Goal: Information Seeking & Learning: Learn about a topic

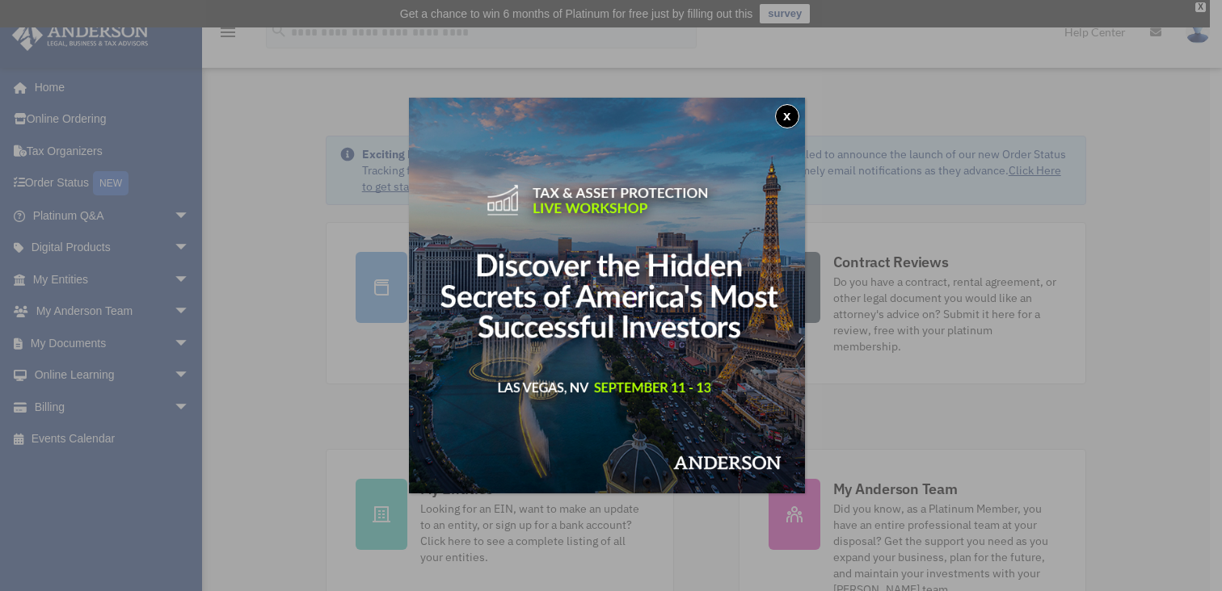
click at [785, 116] on button "x" at bounding box center [787, 116] width 24 height 24
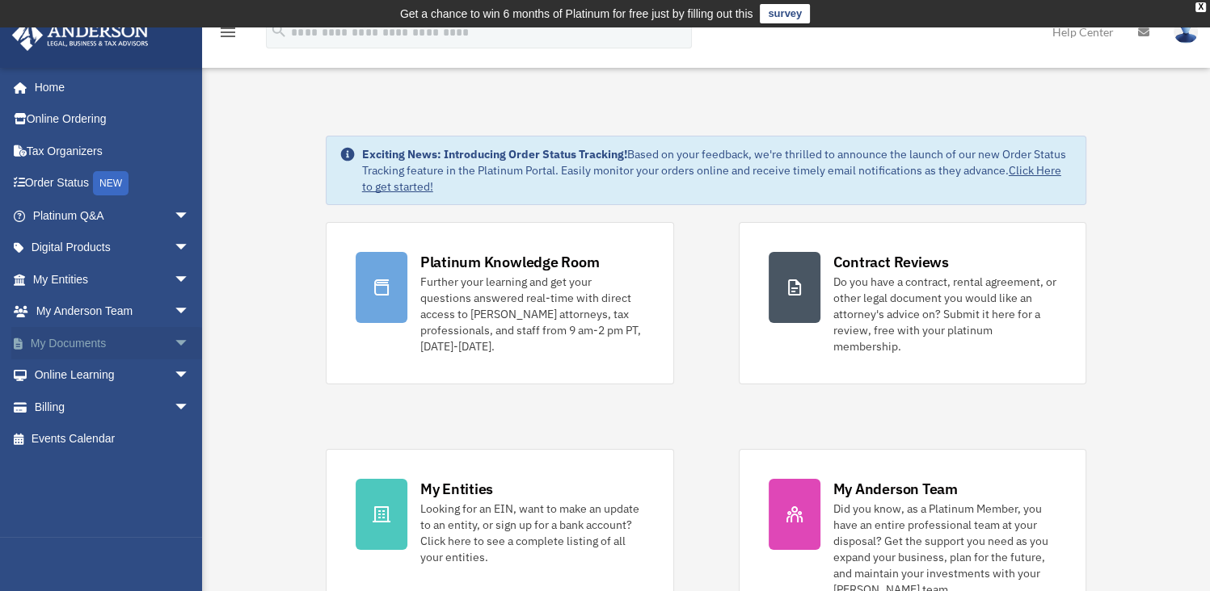
click at [84, 335] on link "My Documents arrow_drop_down" at bounding box center [112, 343] width 203 height 32
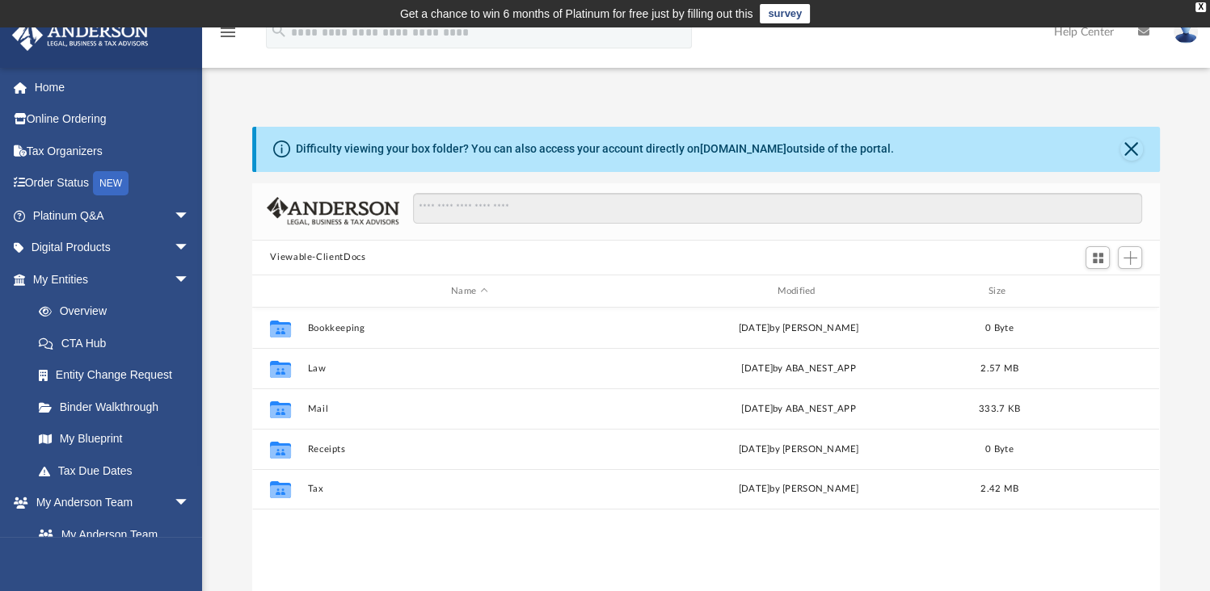
scroll to position [355, 894]
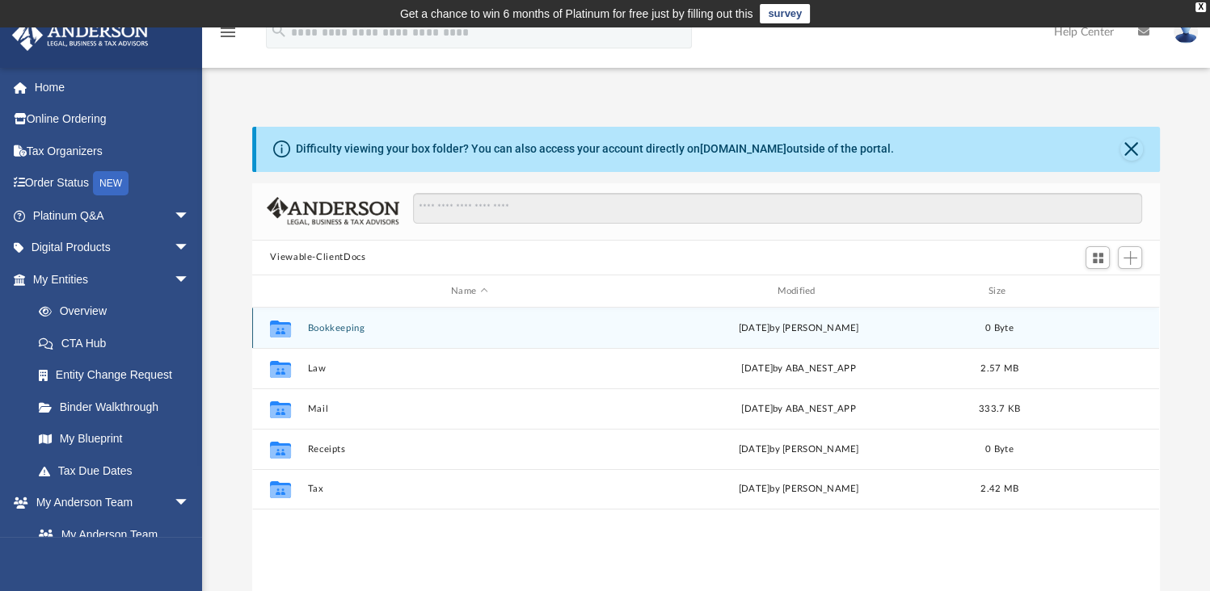
click at [310, 330] on button "Bookkeeping" at bounding box center [469, 328] width 322 height 11
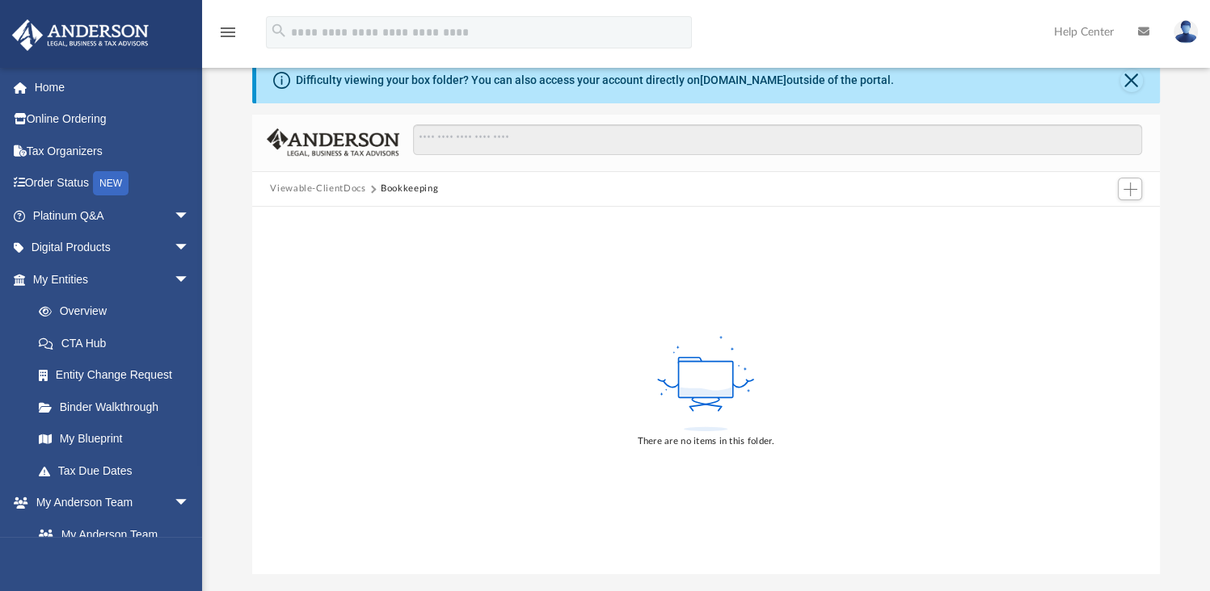
scroll to position [0, 0]
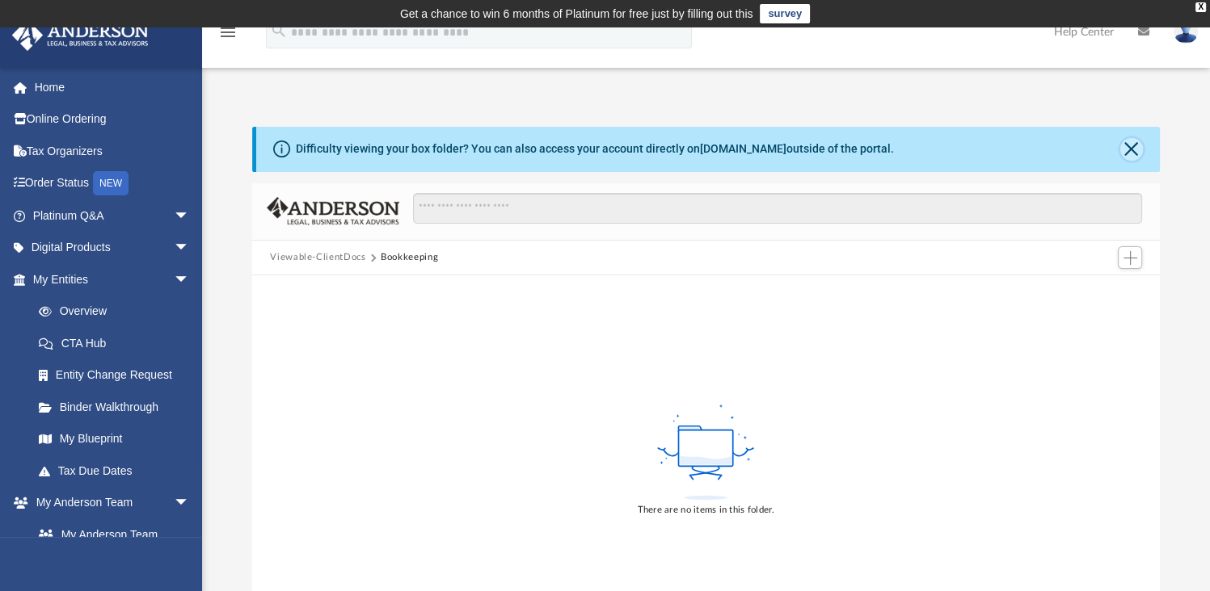
click at [1133, 145] on button "Close" at bounding box center [1131, 149] width 23 height 23
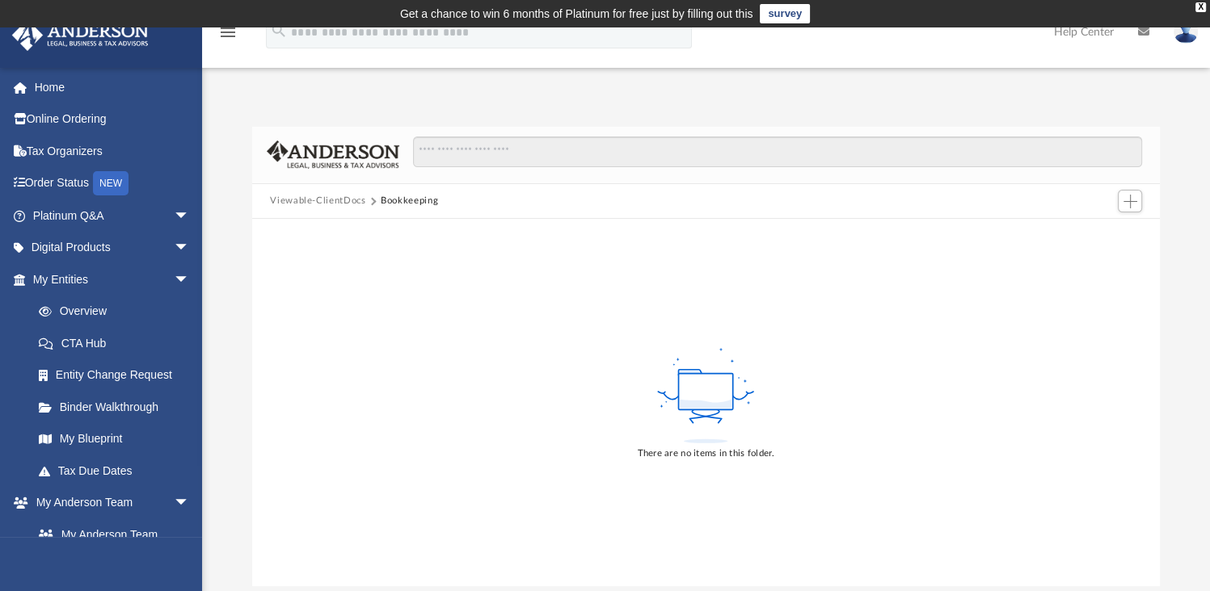
click at [279, 204] on button "Viewable-ClientDocs" at bounding box center [317, 201] width 95 height 15
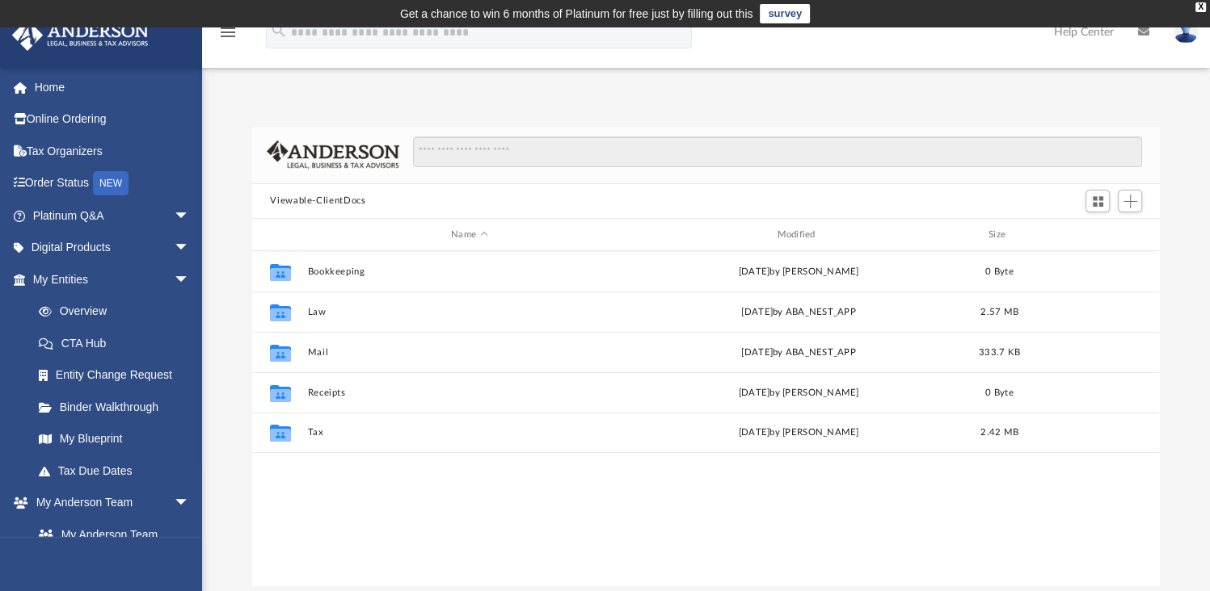
scroll to position [355, 894]
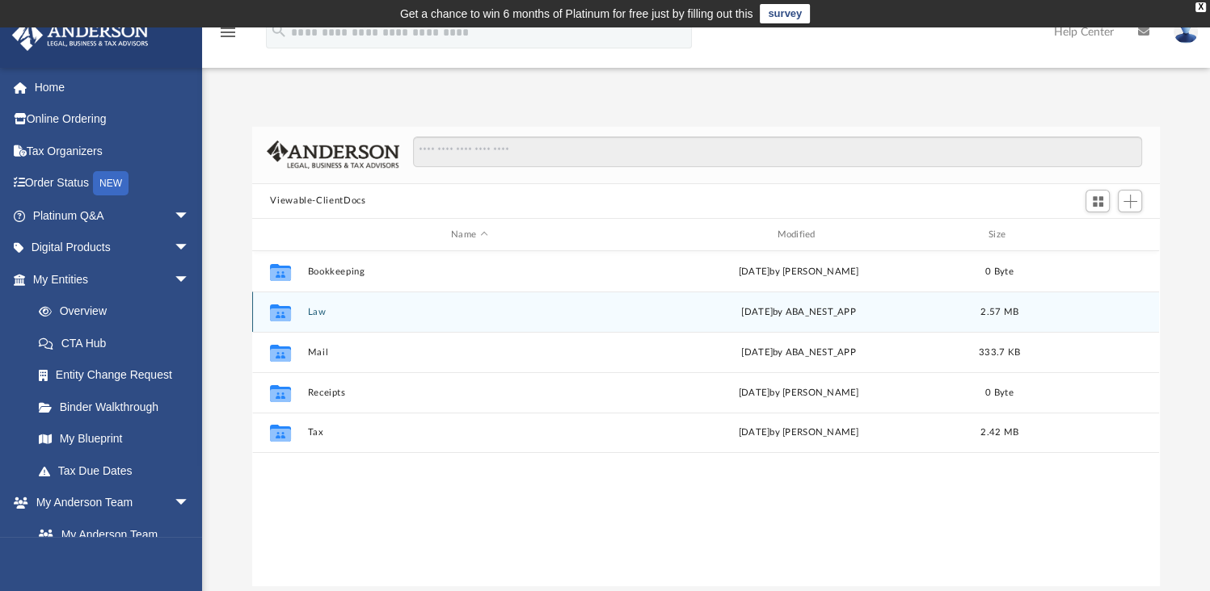
click at [318, 318] on div "Collaborated Folder Law Mon Mar 31 2025 by ABA_NEST_APP 2.57 MB" at bounding box center [705, 312] width 907 height 40
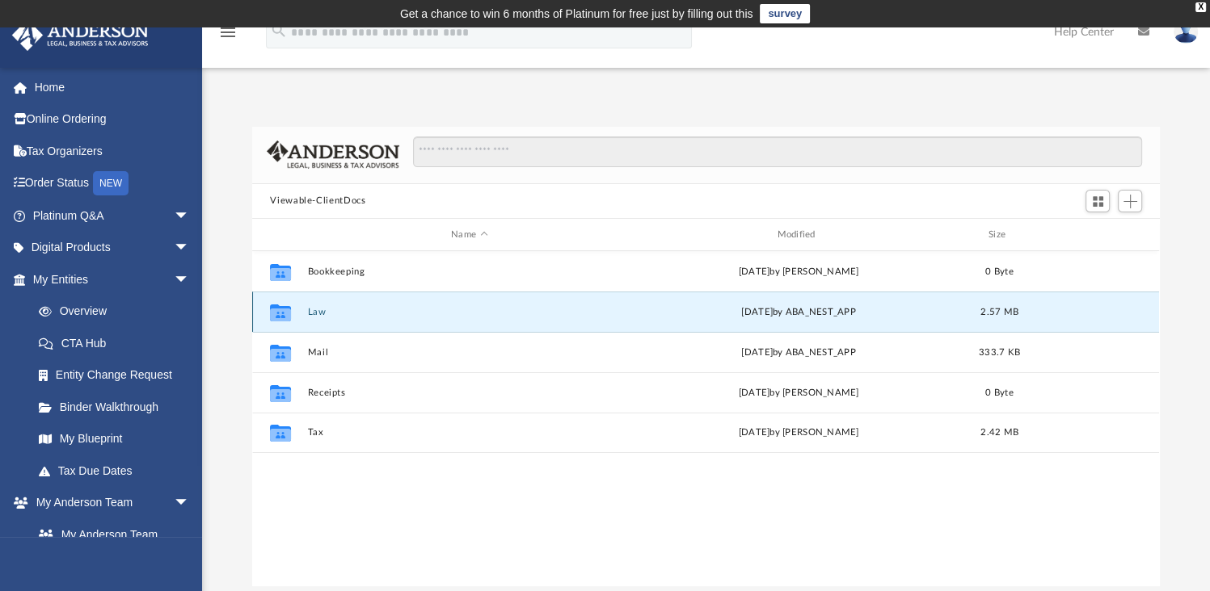
click at [284, 311] on icon "grid" at bounding box center [280, 315] width 21 height 13
drag, startPoint x: 284, startPoint y: 311, endPoint x: 317, endPoint y: 322, distance: 34.0
click at [317, 322] on div "Collaborated Folder Law Mon Mar 31 2025 by ABA_NEST_APP 2.57 MB" at bounding box center [705, 312] width 907 height 40
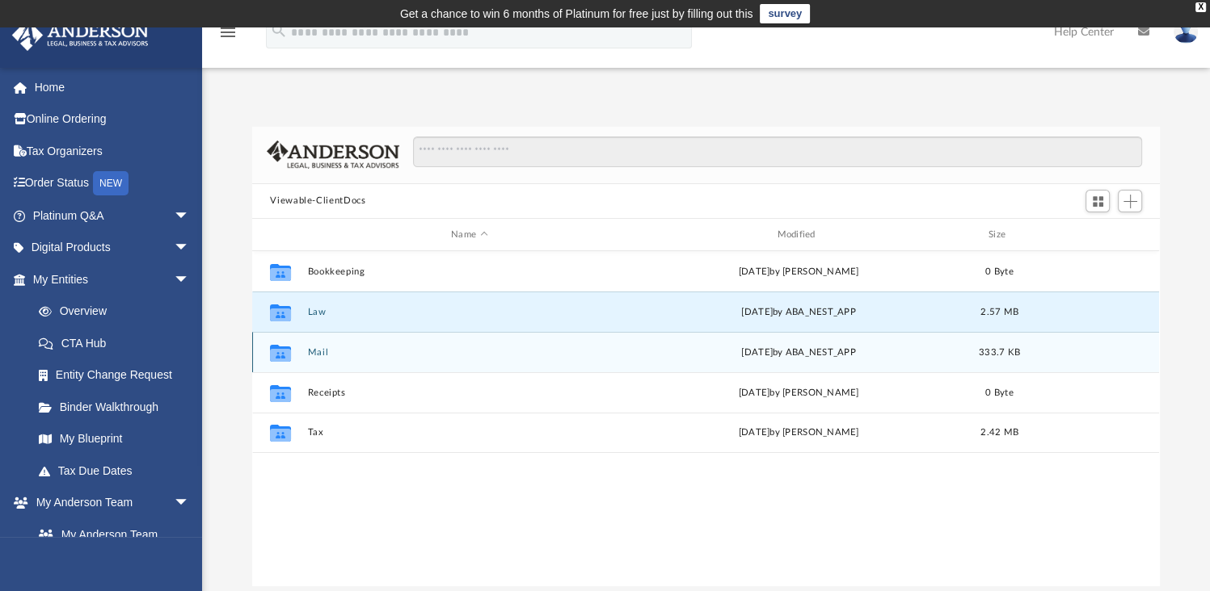
drag, startPoint x: 317, startPoint y: 322, endPoint x: 305, endPoint y: 360, distance: 40.6
click at [305, 360] on div "Collaborated Folder Mail Tue Apr 8 2025 by ABA_NEST_APP 333.7 KB" at bounding box center [705, 352] width 907 height 40
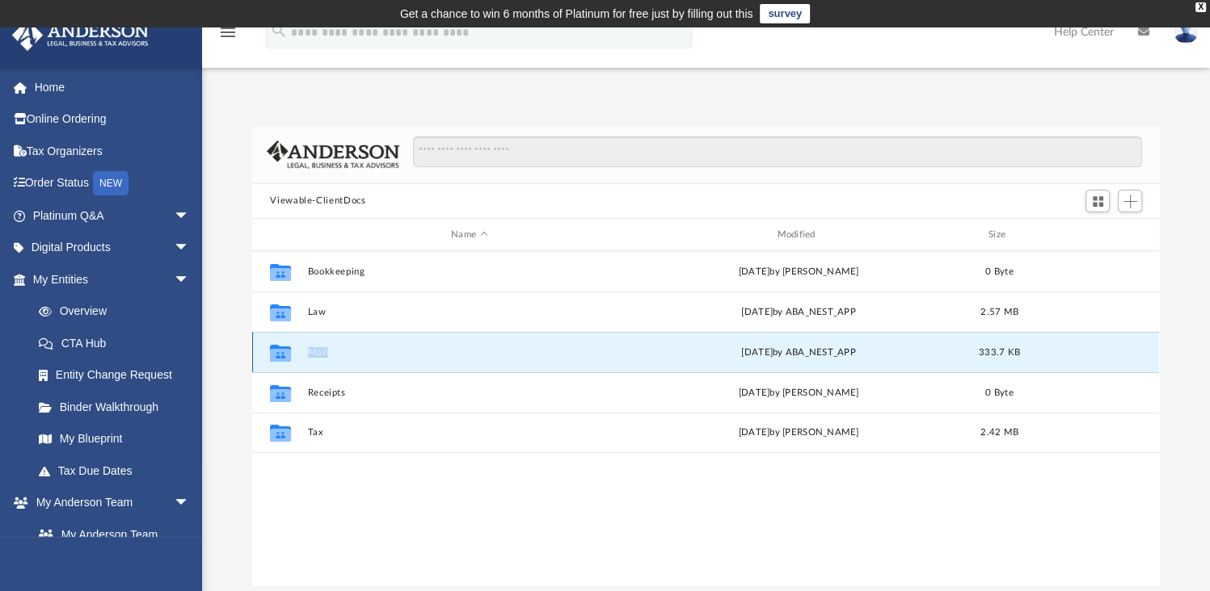
click at [305, 360] on div "Collaborated Folder Mail Tue Apr 8 2025 by ABA_NEST_APP 333.7 KB" at bounding box center [705, 352] width 907 height 40
drag, startPoint x: 305, startPoint y: 360, endPoint x: 276, endPoint y: 357, distance: 28.5
click at [276, 357] on g "grid" at bounding box center [280, 353] width 21 height 17
click at [276, 357] on icon "grid" at bounding box center [280, 353] width 21 height 17
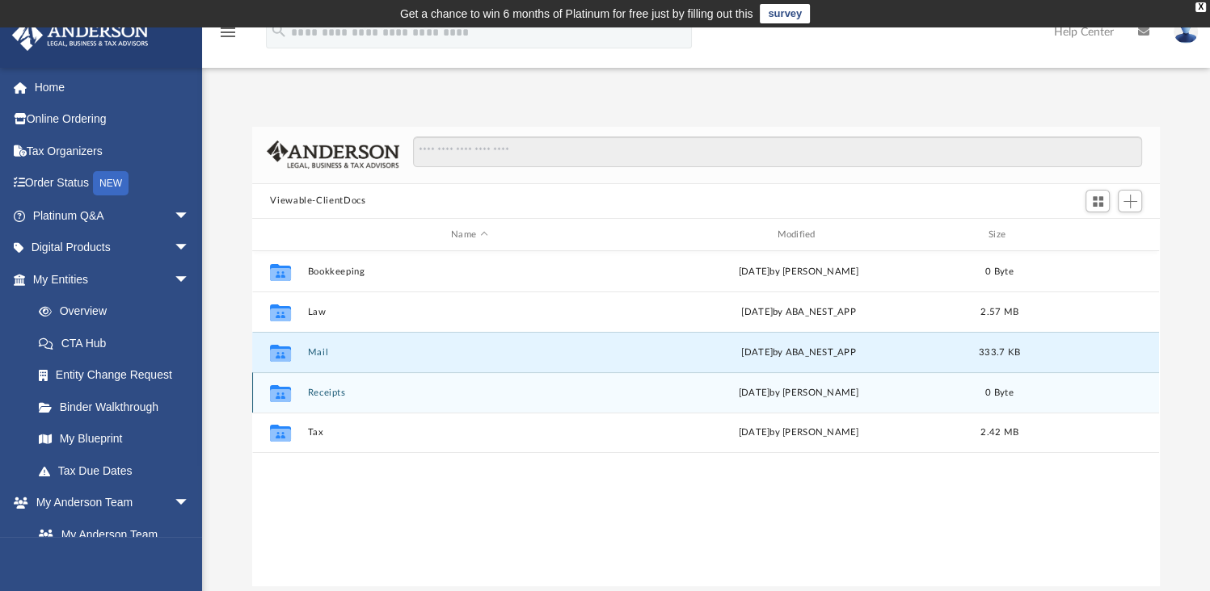
drag, startPoint x: 276, startPoint y: 357, endPoint x: 278, endPoint y: 395, distance: 38.0
click at [278, 395] on g "grid" at bounding box center [280, 393] width 21 height 17
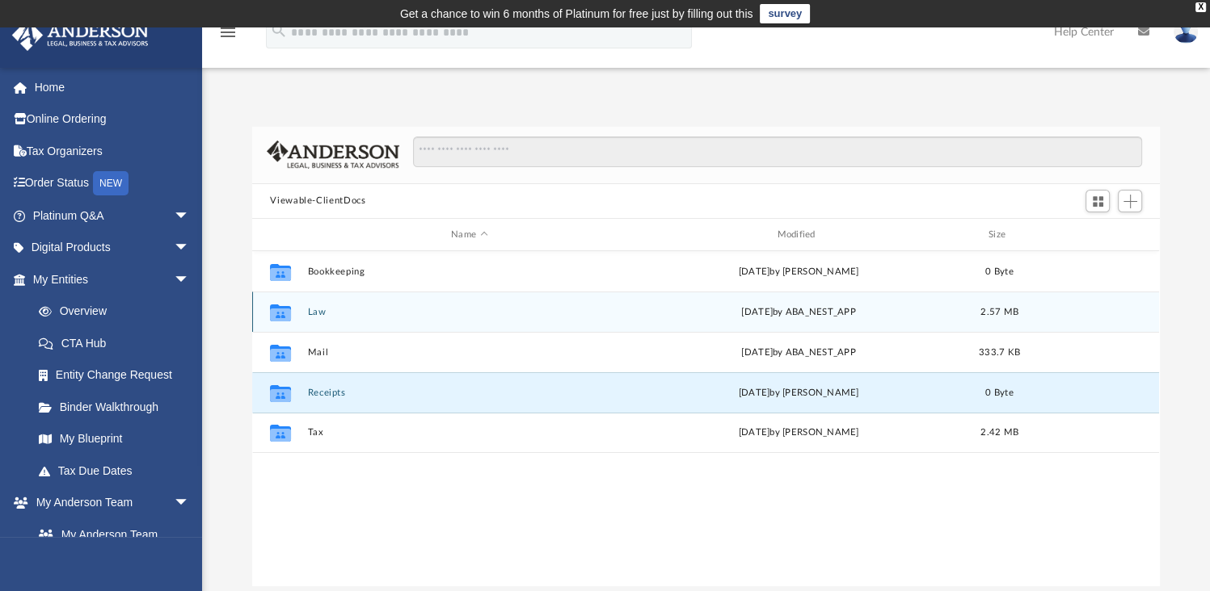
click at [286, 314] on icon "grid" at bounding box center [280, 315] width 21 height 13
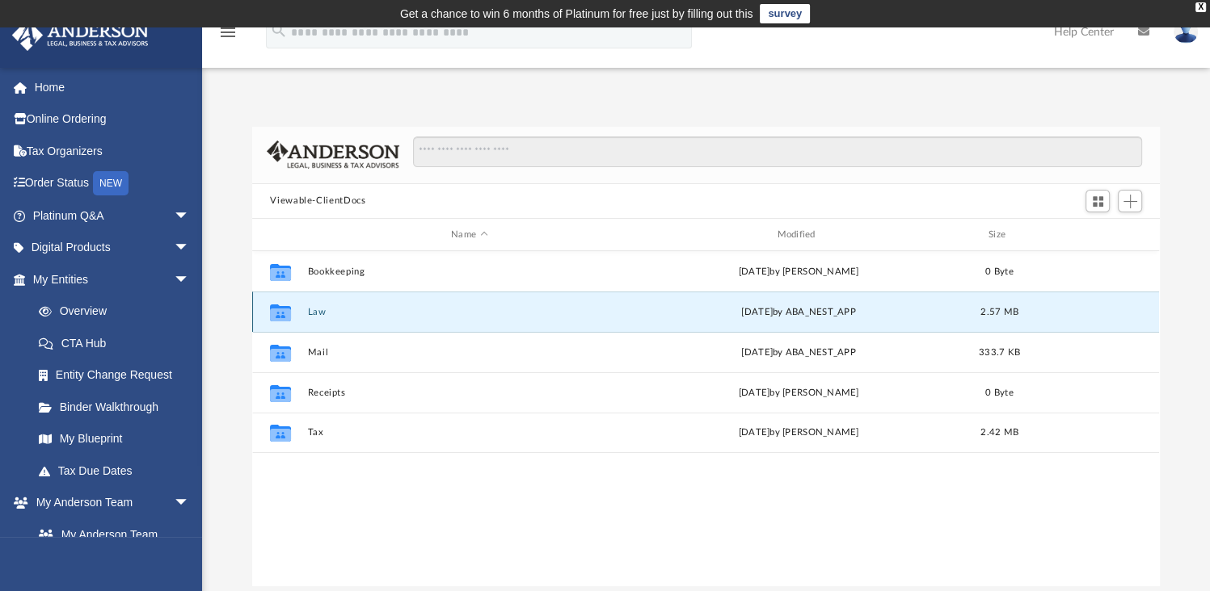
click at [286, 314] on icon "grid" at bounding box center [280, 315] width 21 height 13
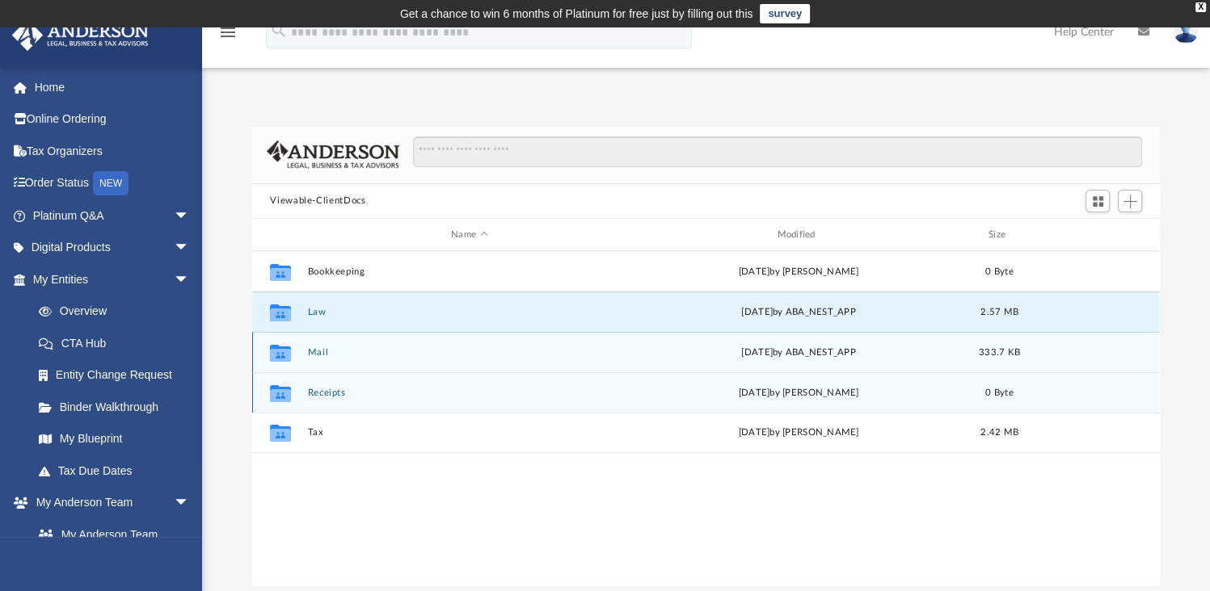
drag, startPoint x: 286, startPoint y: 314, endPoint x: 422, endPoint y: 372, distance: 147.4
click at [422, 372] on div "Collaborated Folder Bookkeeping Fri Oct 4 2024 by Charles Rogler 0 Byte Collabo…" at bounding box center [705, 352] width 907 height 202
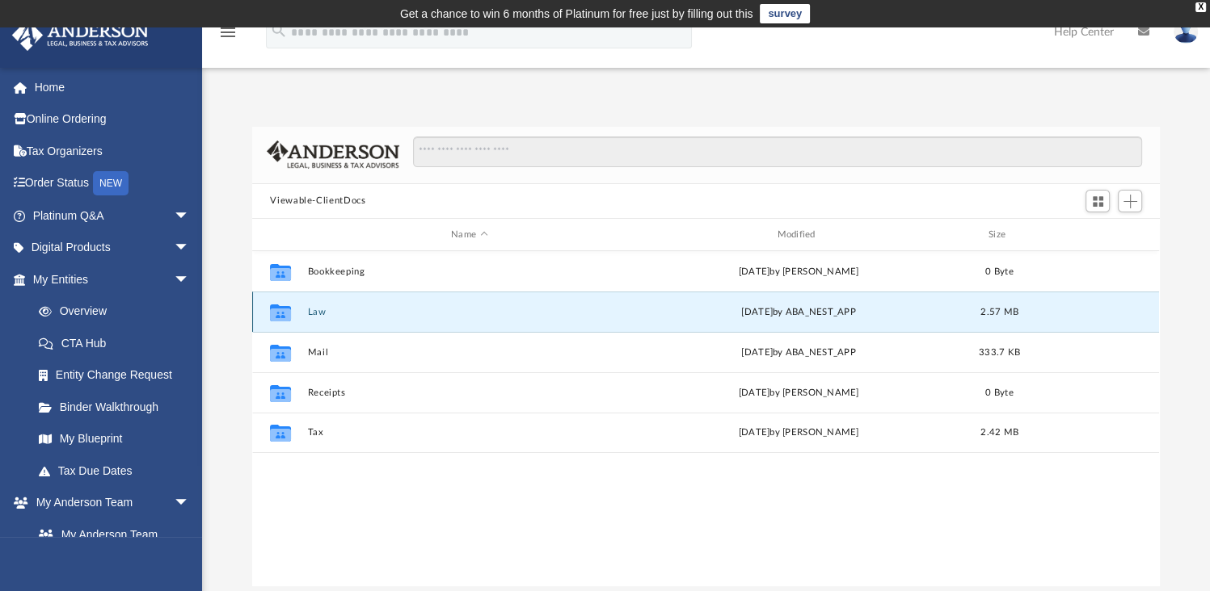
click at [298, 318] on div "Collaborated Folder" at bounding box center [280, 313] width 40 height 26
click at [284, 314] on icon "grid" at bounding box center [280, 315] width 21 height 13
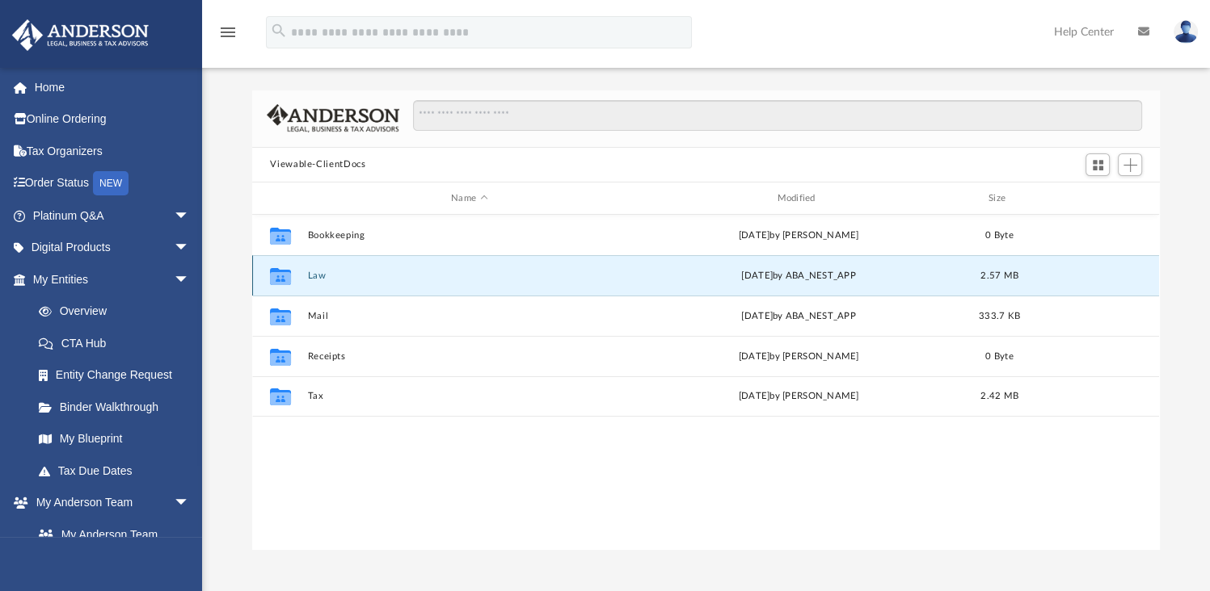
scroll to position [36, 0]
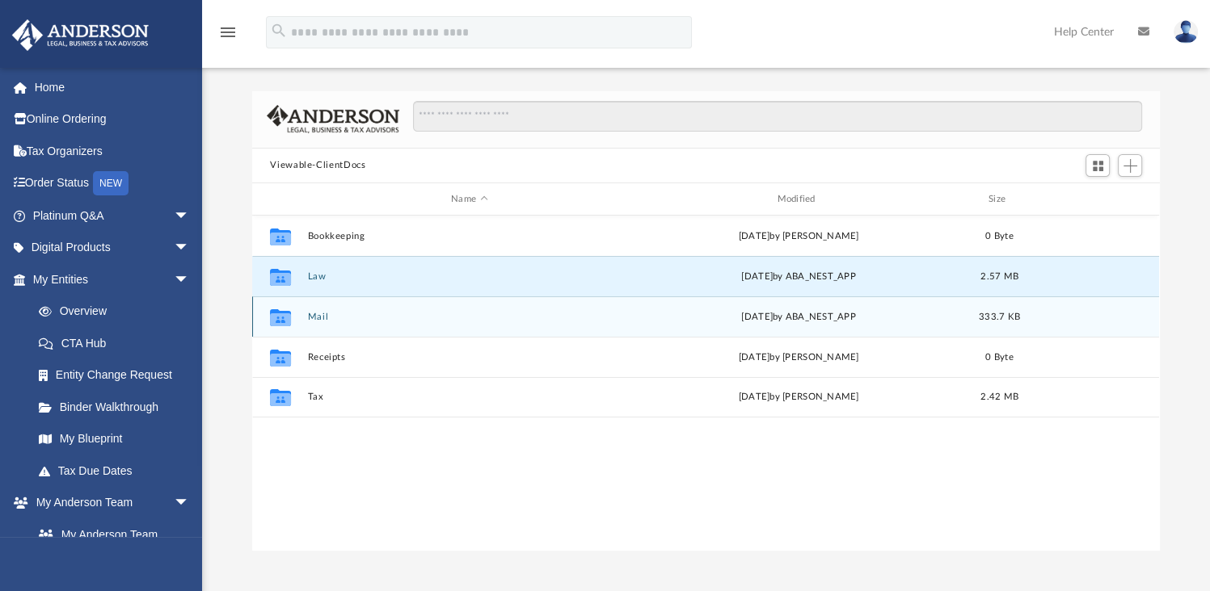
click at [288, 324] on icon "grid" at bounding box center [280, 319] width 21 height 13
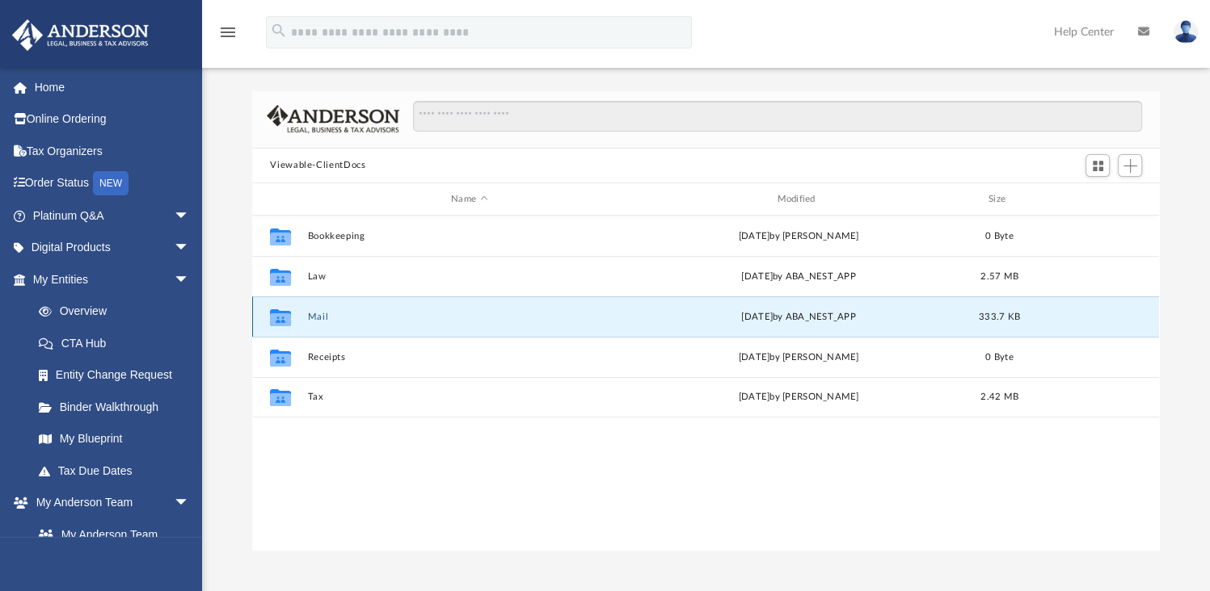
click at [288, 324] on icon "grid" at bounding box center [280, 319] width 21 height 13
click at [315, 317] on button "Mail" at bounding box center [469, 317] width 322 height 11
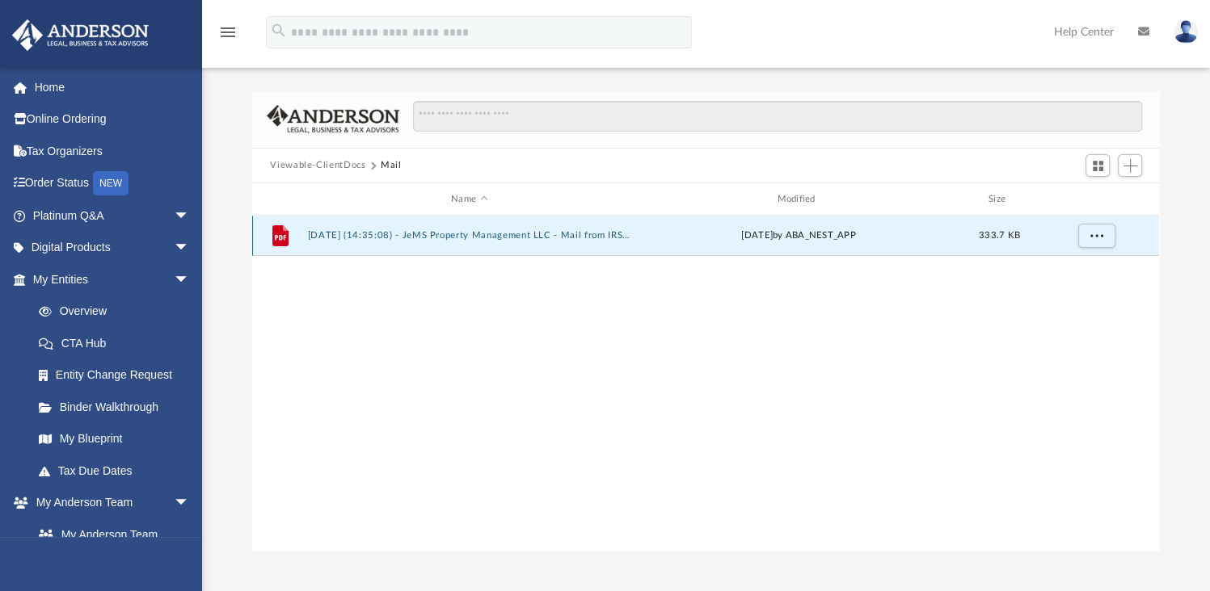
click at [393, 232] on button "2025.04.08 (14:35:08) - JeMS Property Management LLC - Mail from IRS.pdf" at bounding box center [469, 236] width 322 height 11
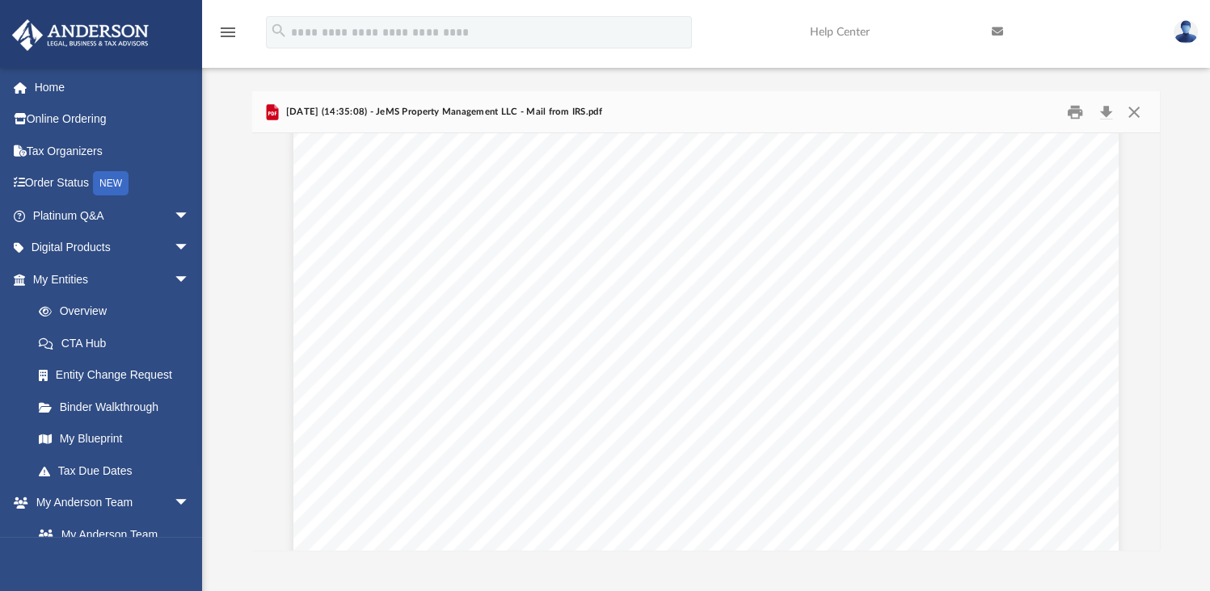
scroll to position [0, 0]
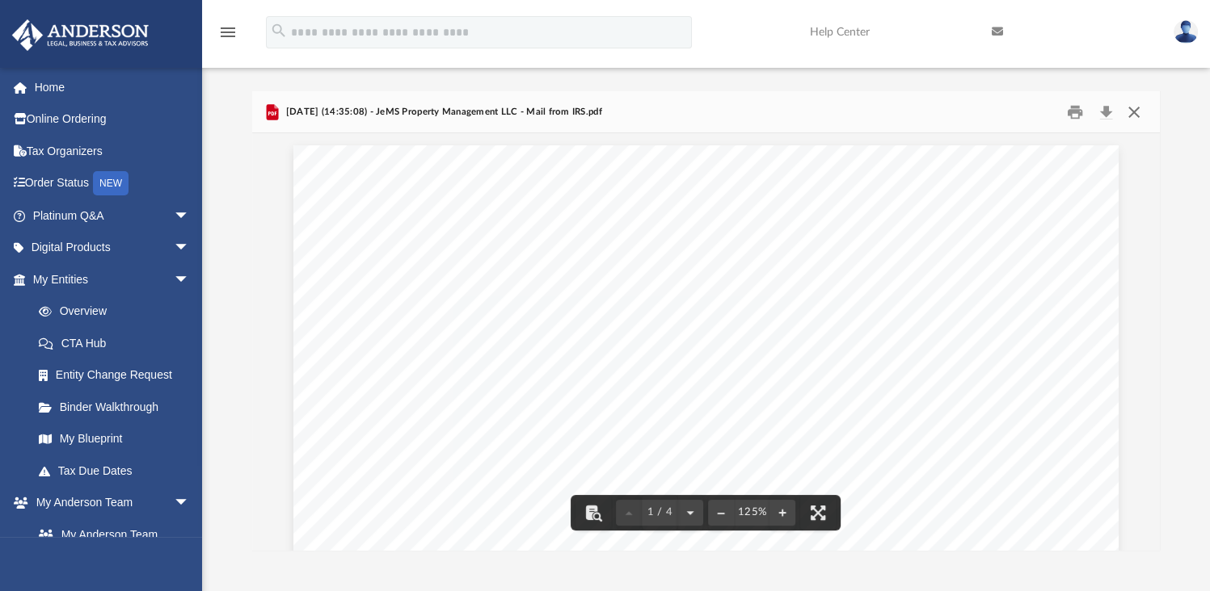
click at [1131, 111] on button "Close" at bounding box center [1133, 111] width 29 height 25
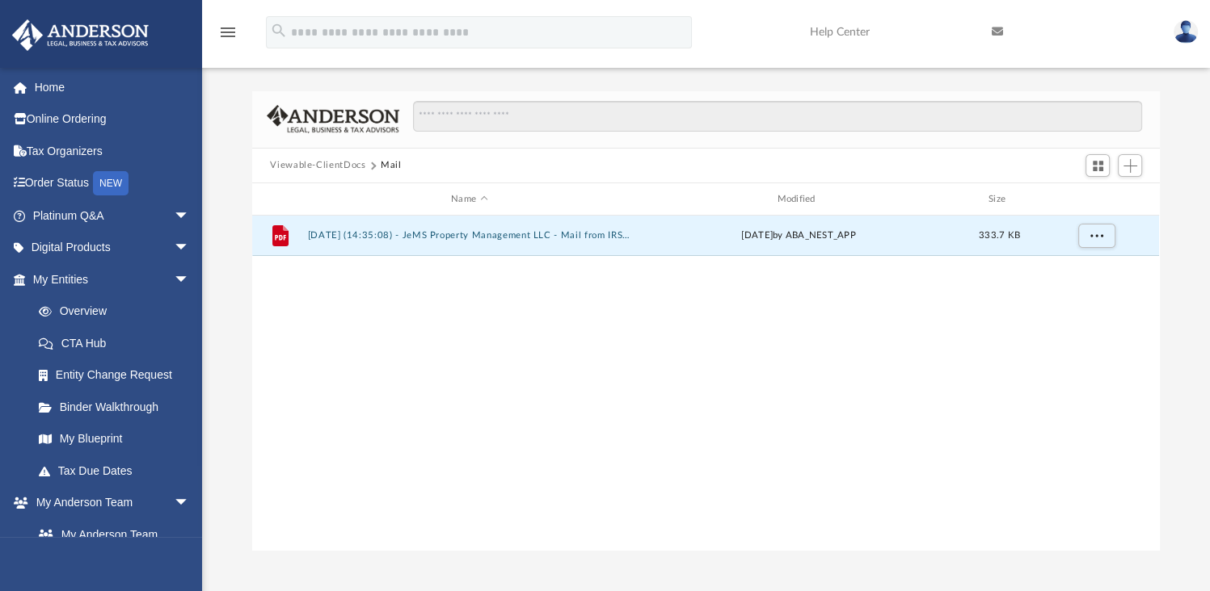
click at [305, 161] on button "Viewable-ClientDocs" at bounding box center [317, 165] width 95 height 15
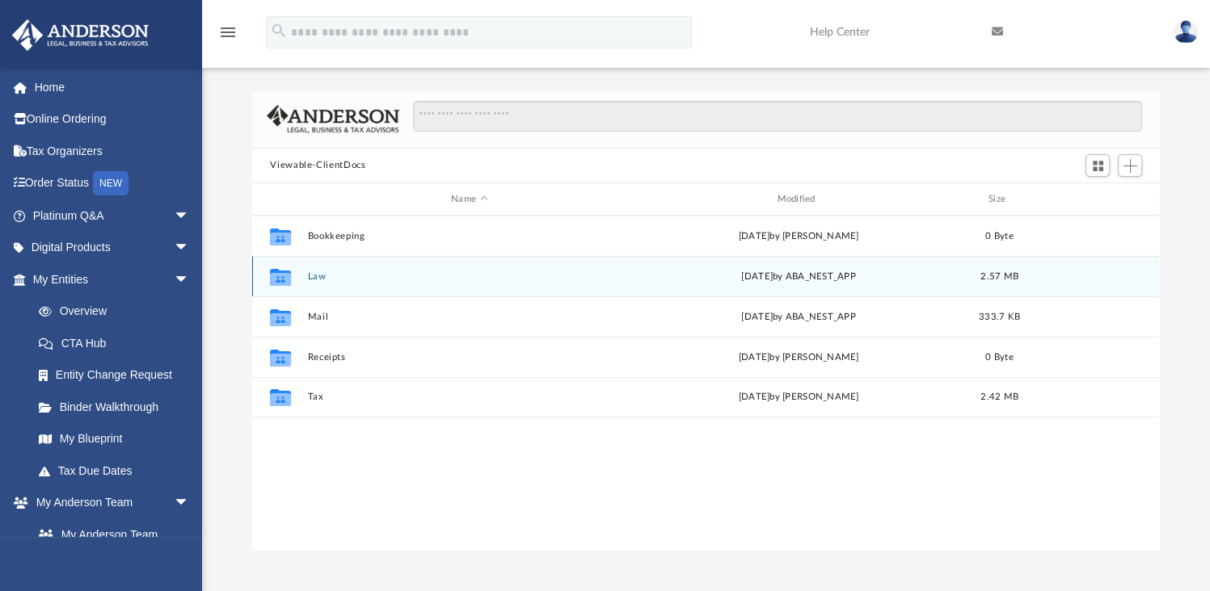
click at [296, 275] on div "Collaborated Folder" at bounding box center [280, 277] width 40 height 26
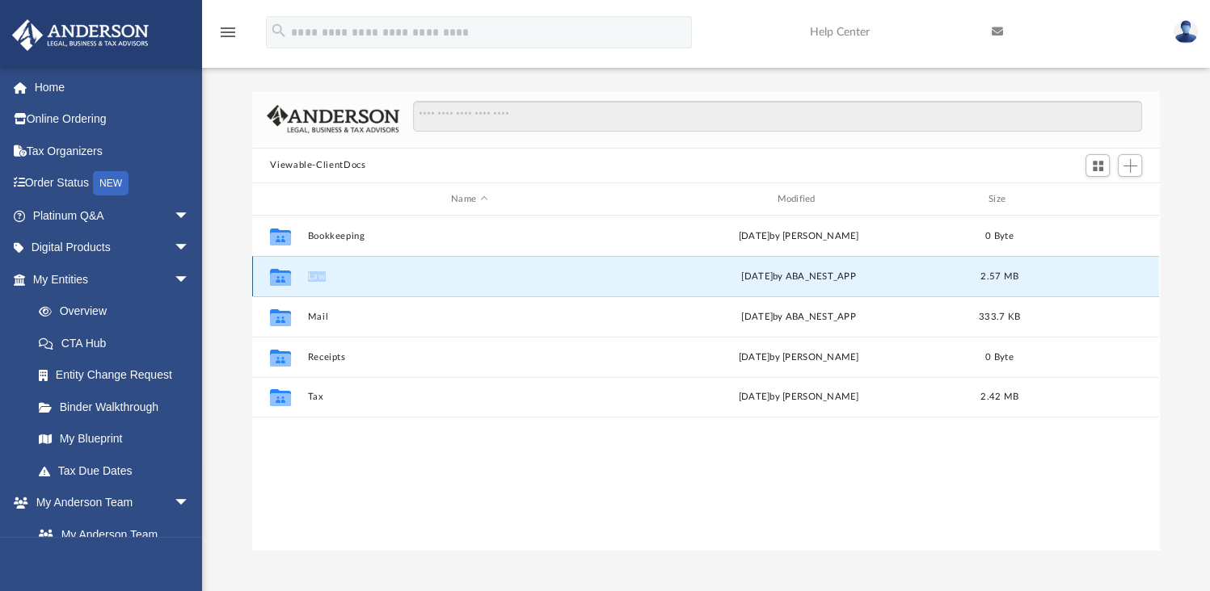
click at [296, 275] on div "Collaborated Folder" at bounding box center [280, 277] width 40 height 26
drag, startPoint x: 296, startPoint y: 275, endPoint x: 284, endPoint y: 278, distance: 11.8
click at [284, 278] on icon "grid" at bounding box center [280, 279] width 21 height 13
click at [749, 274] on div "Mon Mar 31 2025 by ABA_NEST_APP" at bounding box center [799, 277] width 322 height 15
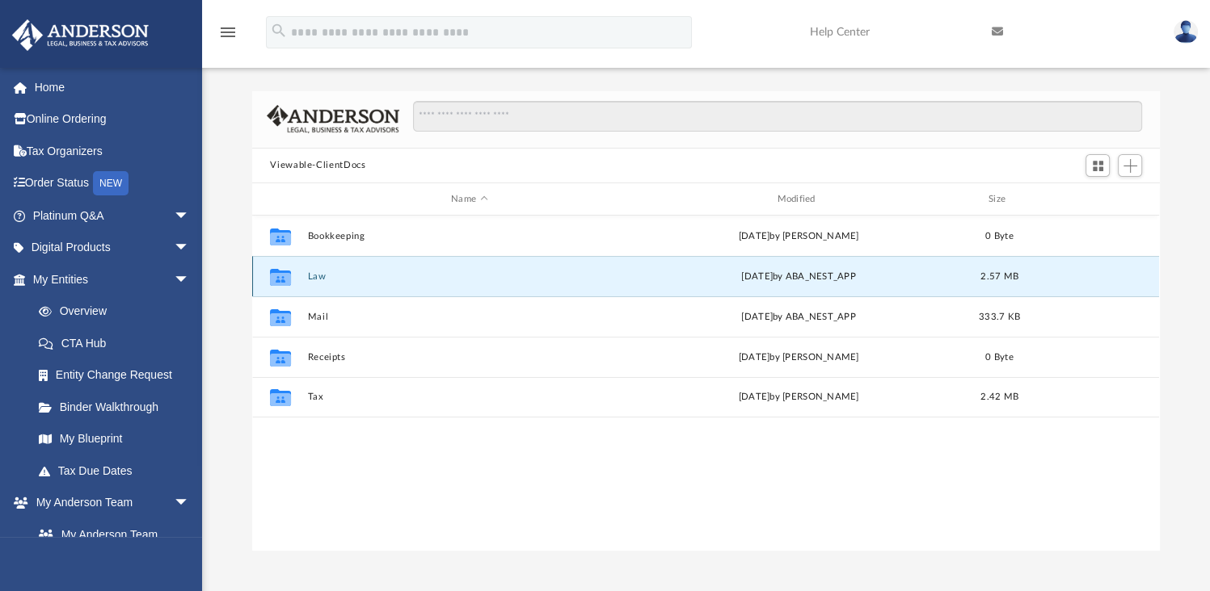
click at [745, 276] on div "Mon Mar 31 2025 by ABA_NEST_APP" at bounding box center [799, 277] width 322 height 15
click at [294, 284] on div "Collaborated Folder" at bounding box center [280, 277] width 40 height 26
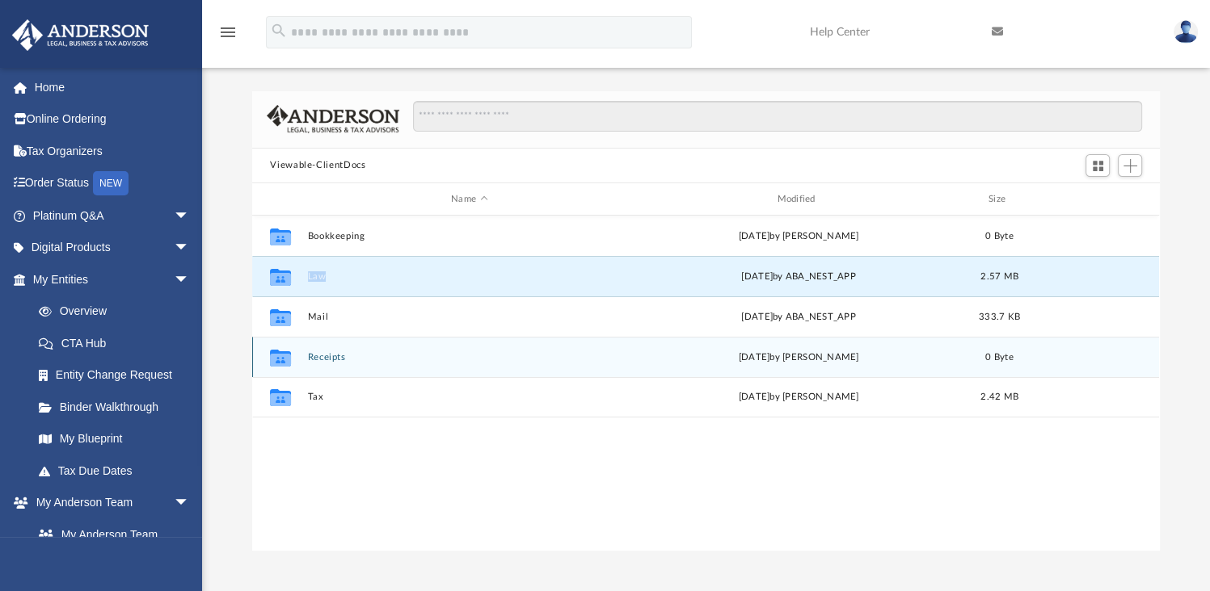
click at [414, 356] on button "Receipts" at bounding box center [469, 357] width 322 height 11
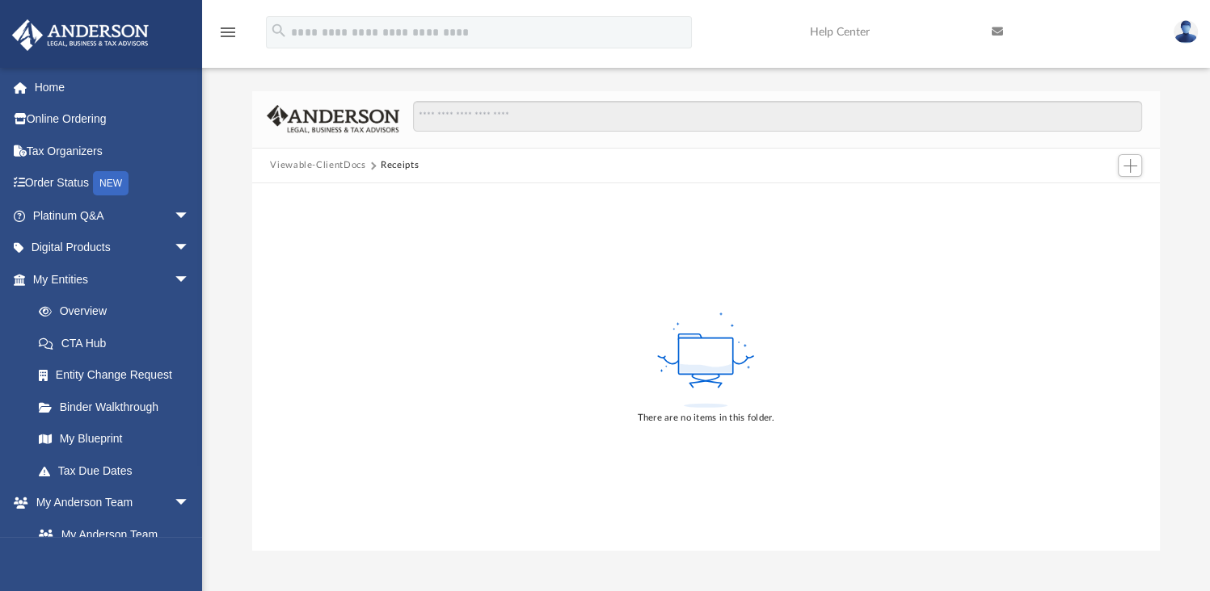
click at [332, 168] on button "Viewable-ClientDocs" at bounding box center [317, 165] width 95 height 15
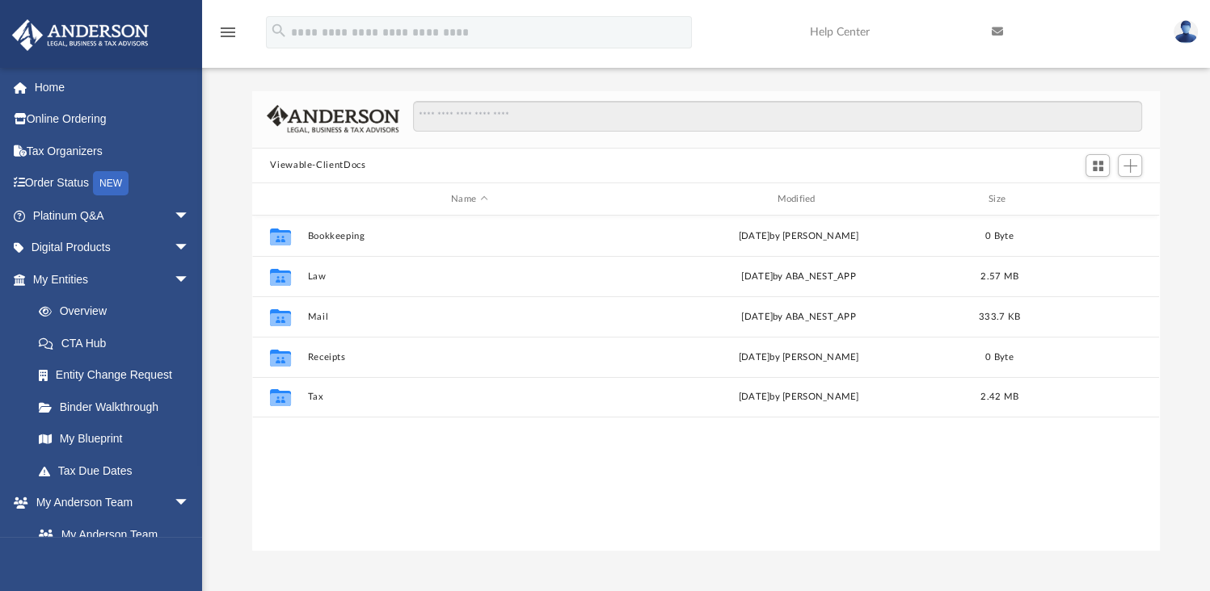
scroll to position [355, 894]
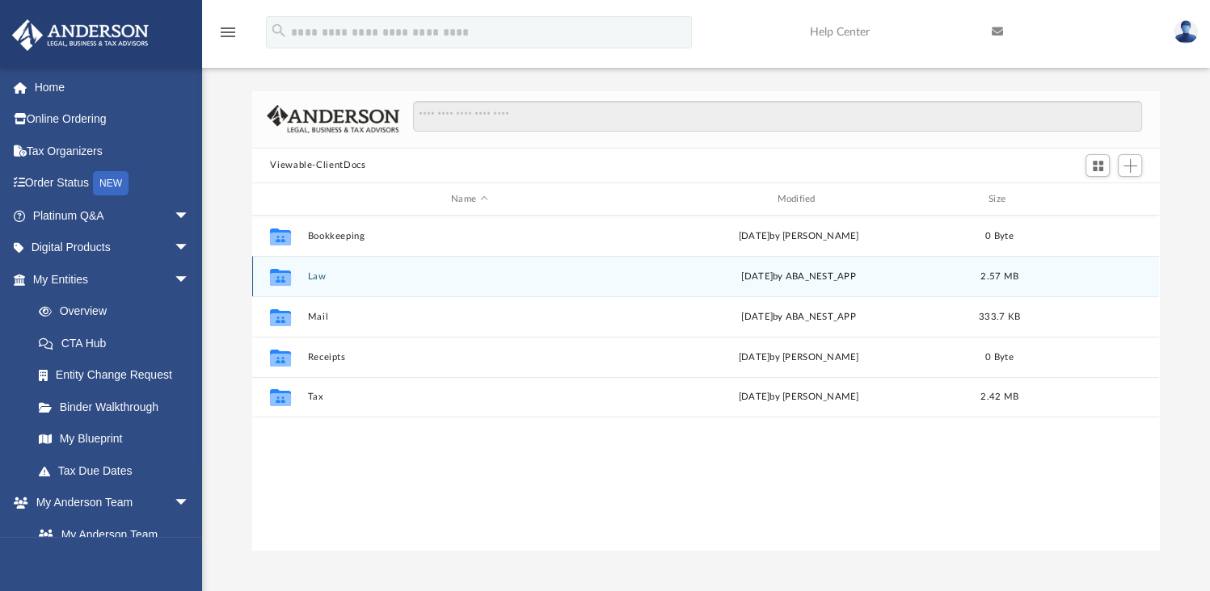
click at [313, 278] on button "Law" at bounding box center [469, 276] width 322 height 11
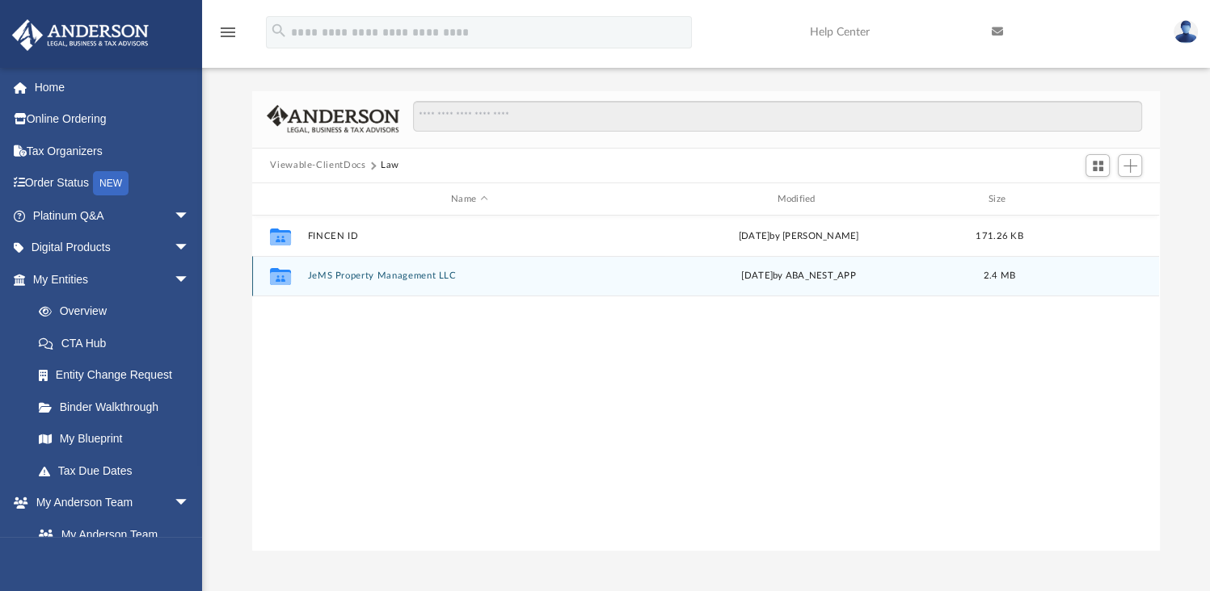
click at [313, 278] on button "JeMS Property Management LLC" at bounding box center [469, 276] width 322 height 11
click at [313, 278] on button "Initial Docs" at bounding box center [469, 276] width 322 height 11
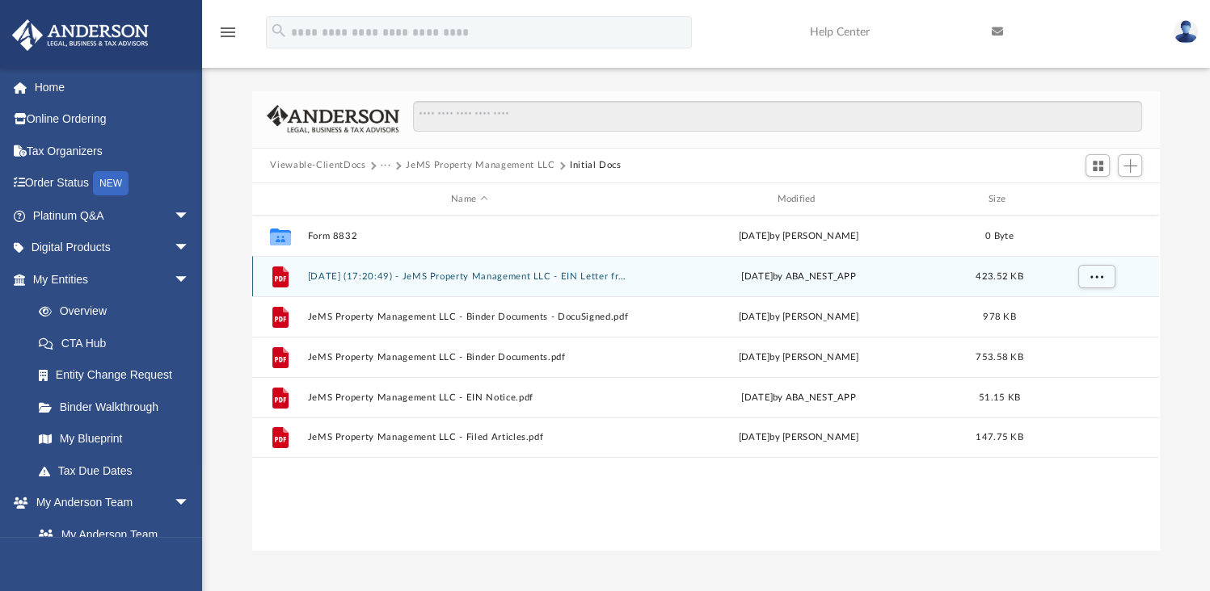
click at [462, 282] on div "File 2024.11.21 (17:20:49) - JeMS Property Management LLC - EIN Letter from IRS…" at bounding box center [705, 276] width 907 height 40
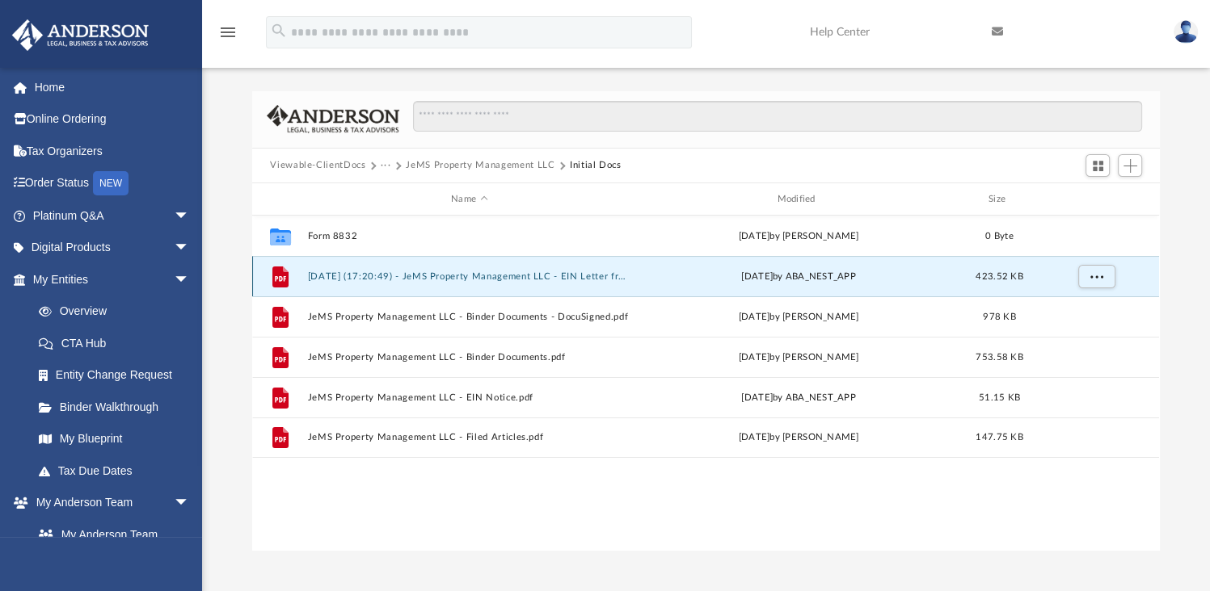
click at [462, 282] on div "File 2024.11.21 (17:20:49) - JeMS Property Management LLC - EIN Letter from IRS…" at bounding box center [705, 276] width 907 height 40
click at [291, 278] on icon "File" at bounding box center [280, 277] width 26 height 26
click at [1106, 277] on button "More options" at bounding box center [1096, 277] width 37 height 24
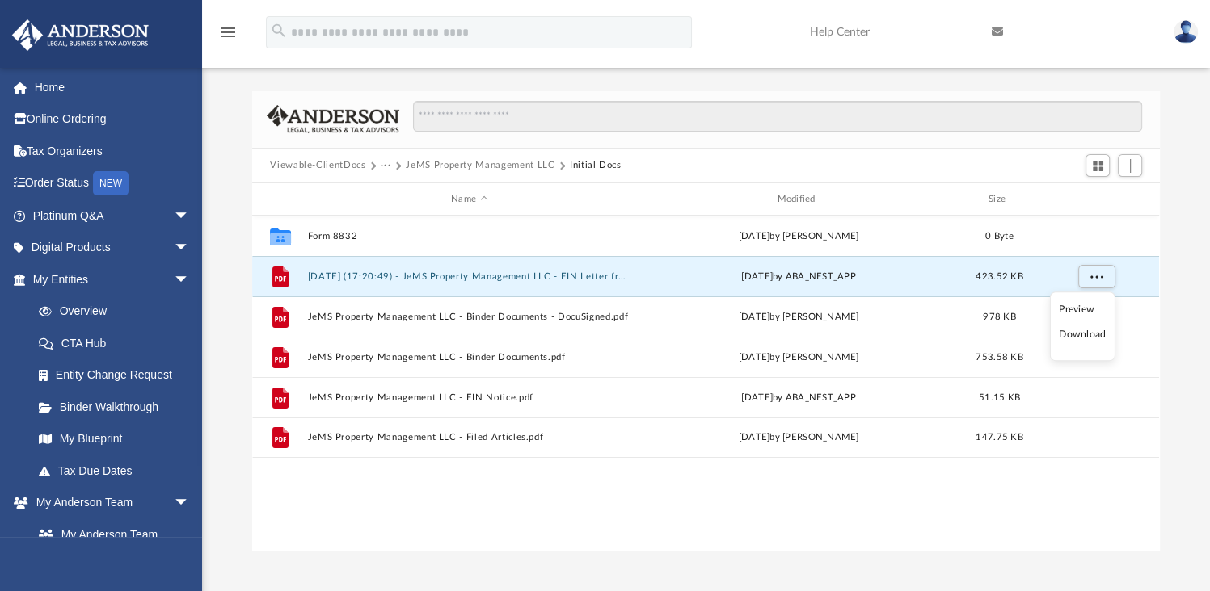
click at [1075, 305] on li "Preview" at bounding box center [1081, 309] width 47 height 17
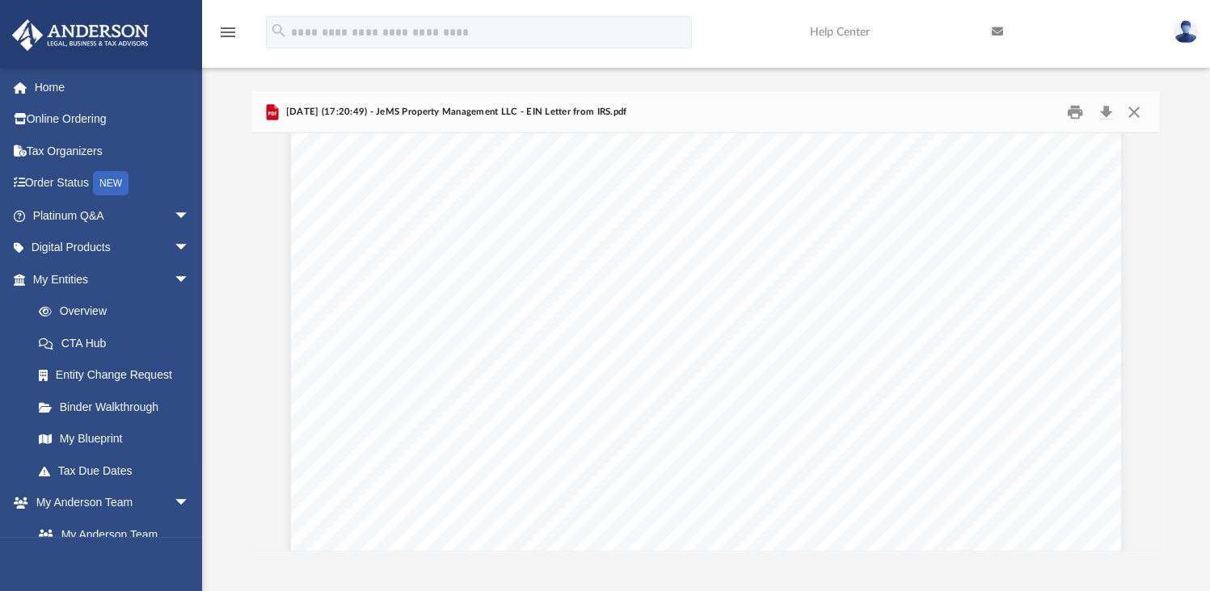
scroll to position [2338, 0]
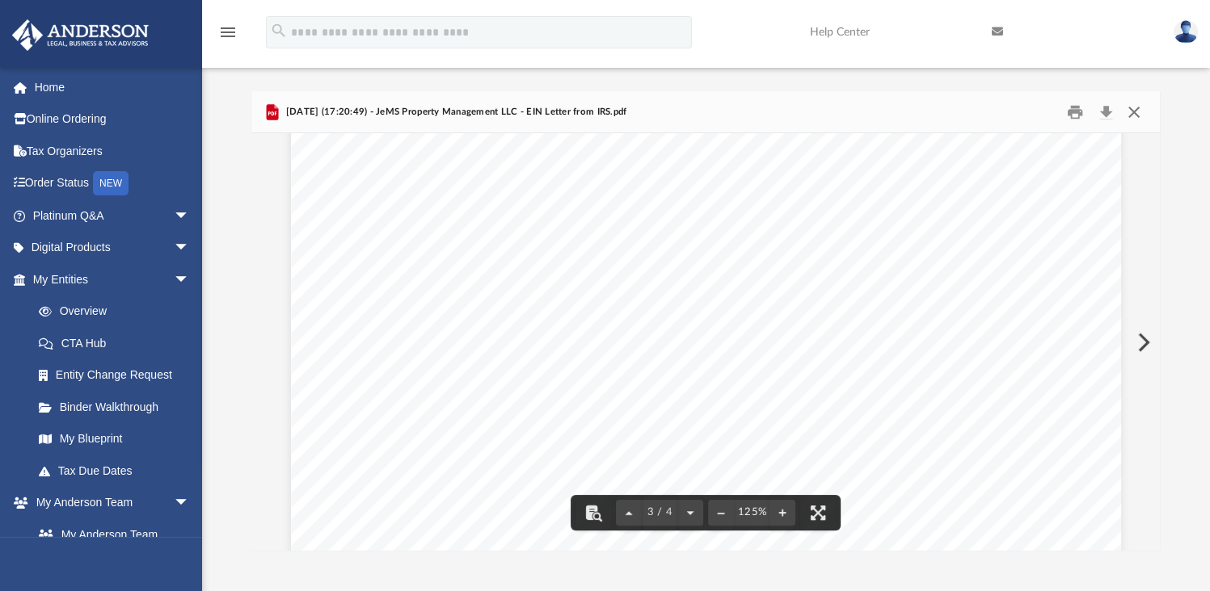
click at [1133, 109] on button "Close" at bounding box center [1133, 111] width 29 height 25
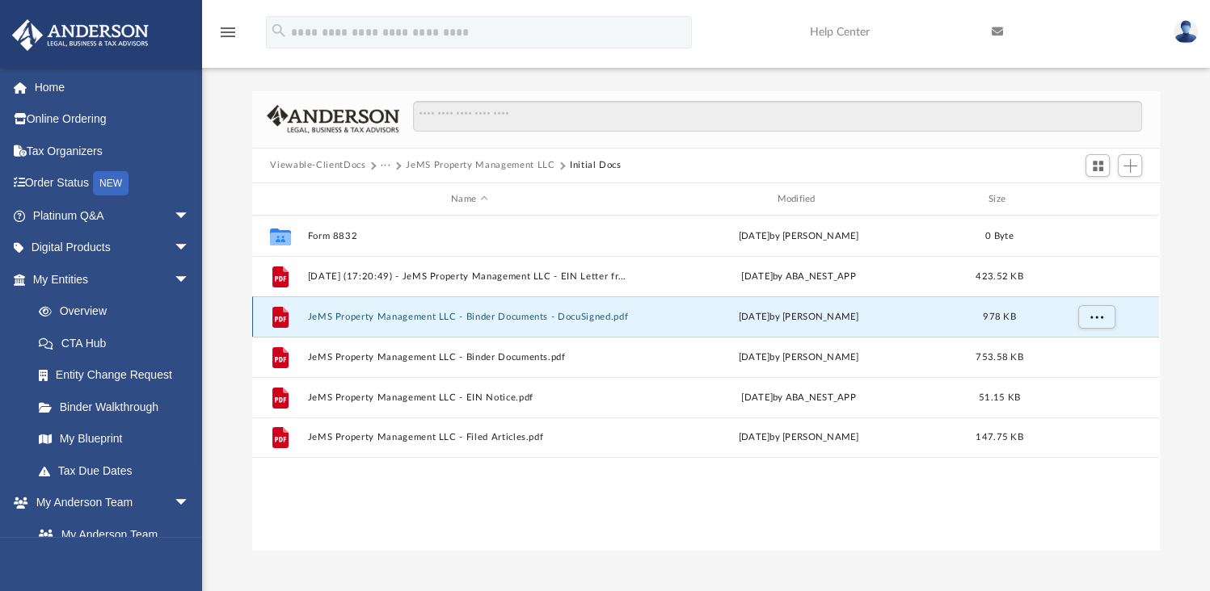
click at [394, 319] on button "JeMS Property Management LLC - Binder Documents - DocuSigned.pdf" at bounding box center [469, 317] width 322 height 11
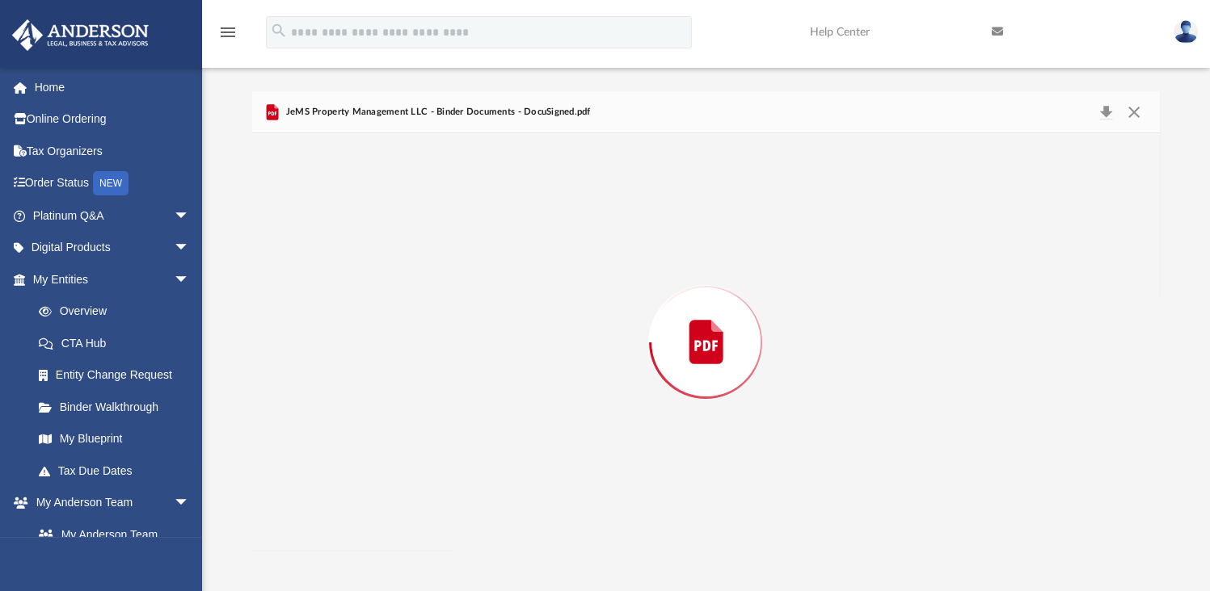
click at [394, 319] on div "Preview" at bounding box center [705, 341] width 907 height 417
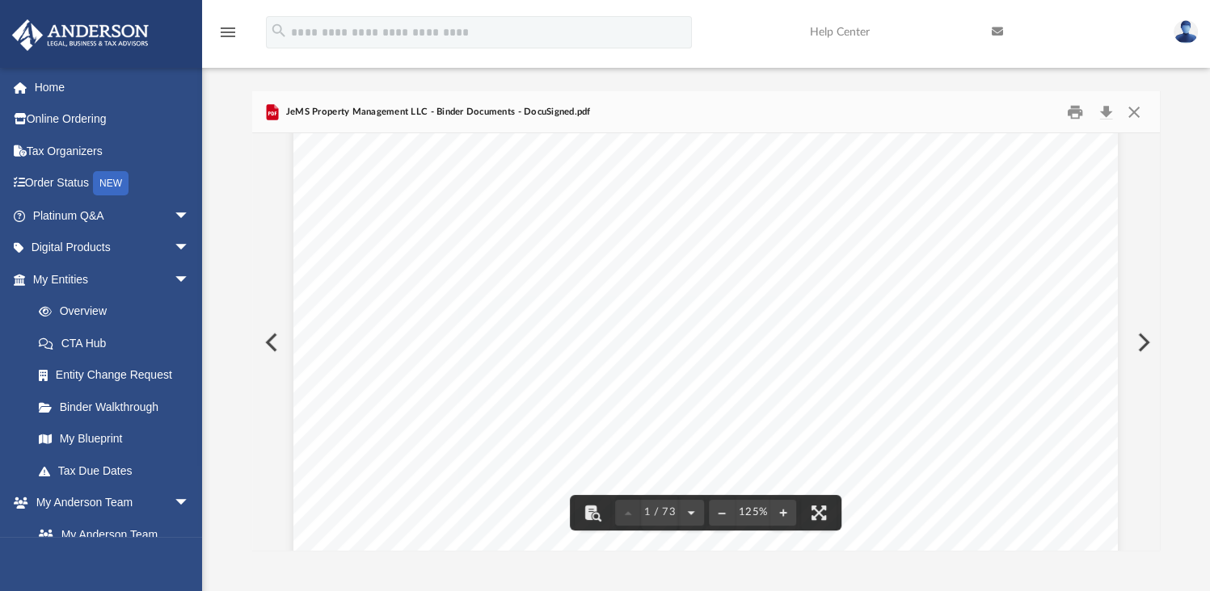
click at [1147, 350] on button "Preview" at bounding box center [1142, 342] width 36 height 45
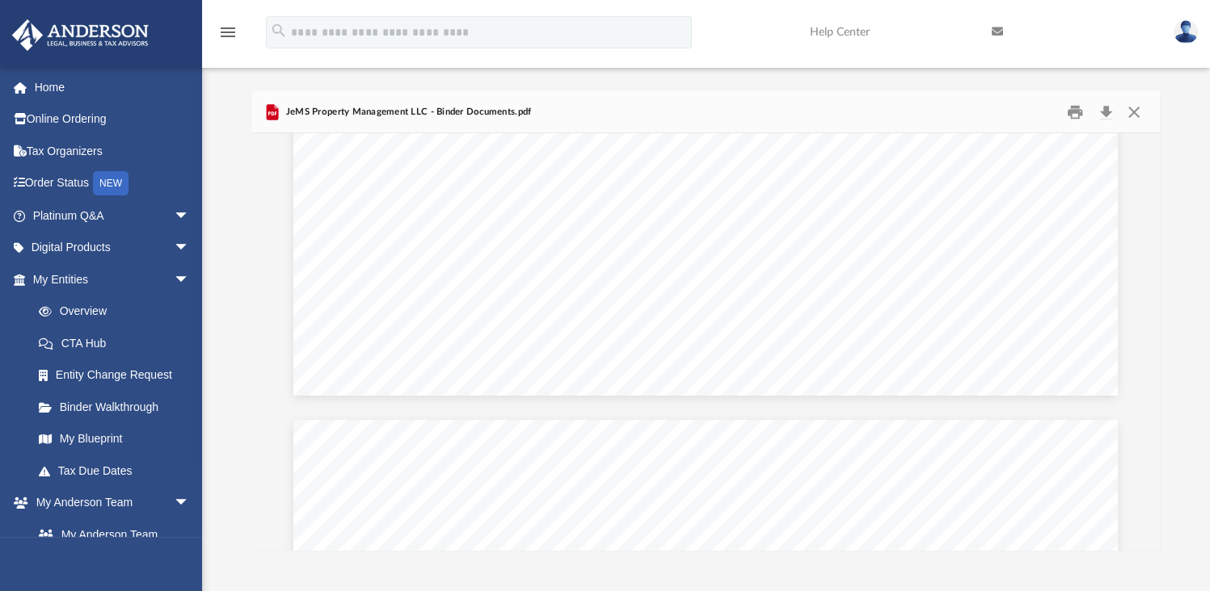
scroll to position [2194, 0]
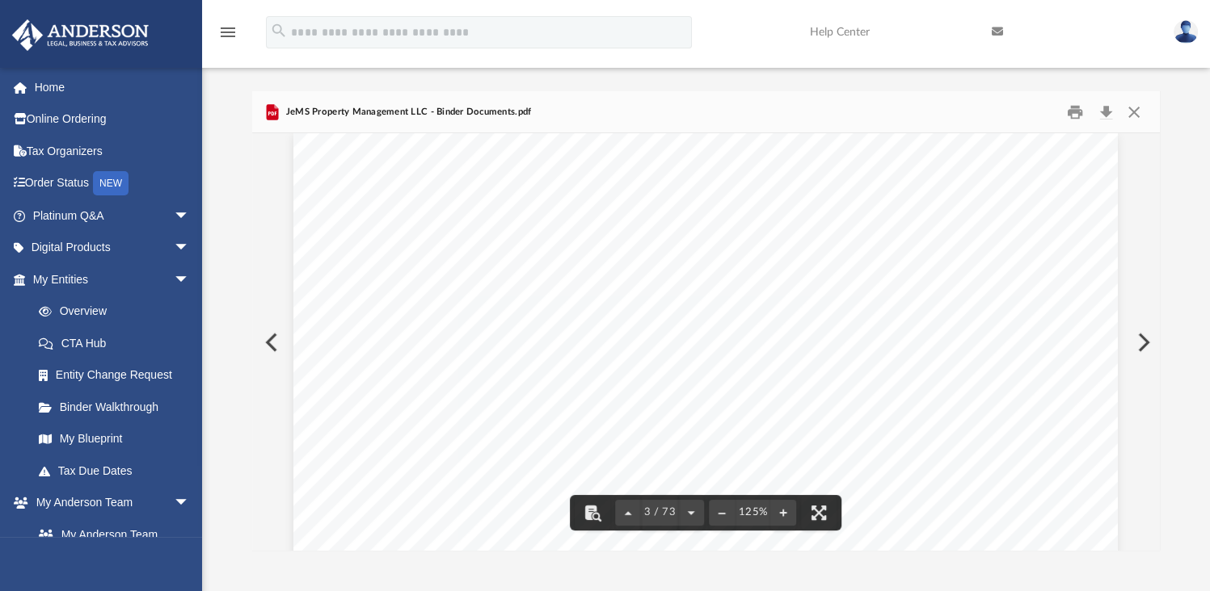
click at [1142, 343] on button "Preview" at bounding box center [1142, 342] width 36 height 45
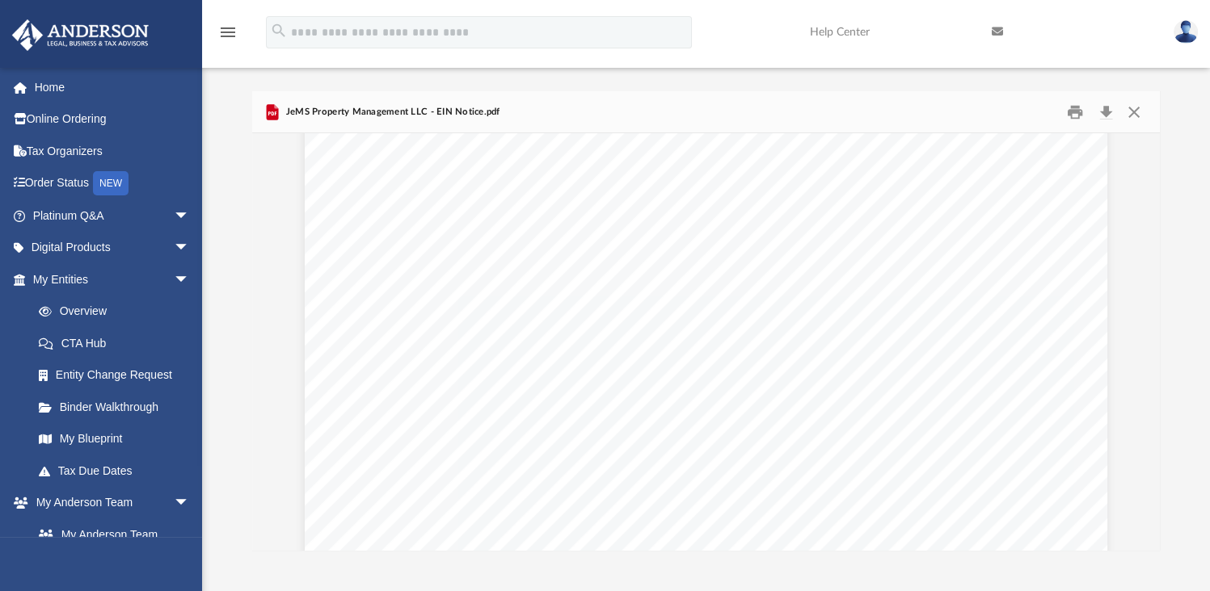
scroll to position [0, 0]
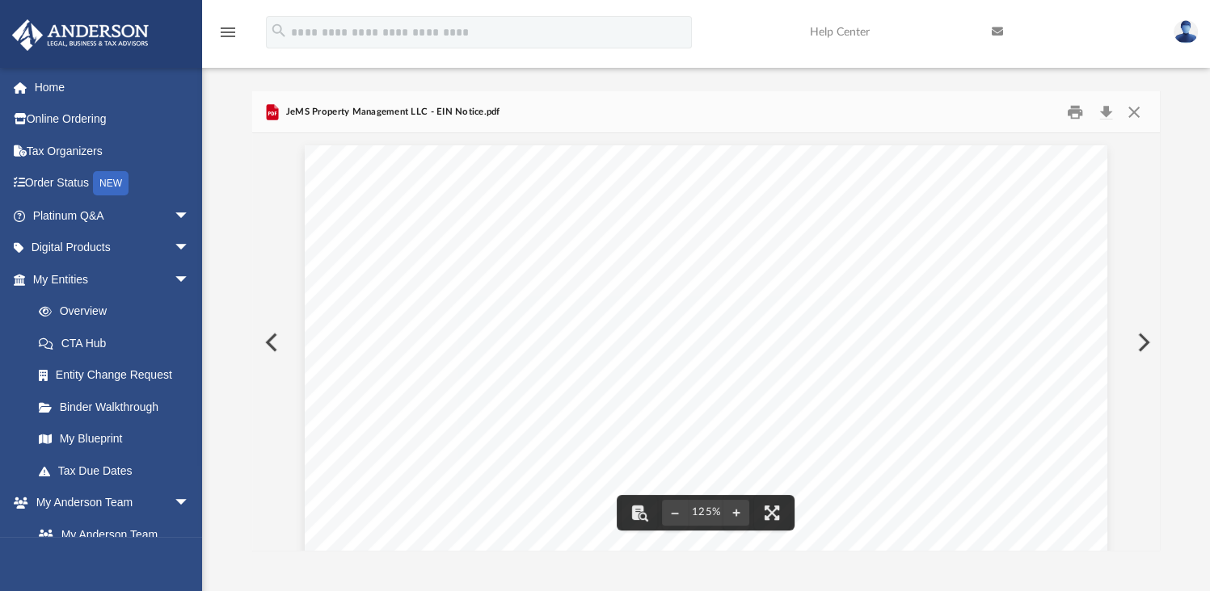
click at [274, 347] on button "Preview" at bounding box center [270, 342] width 36 height 45
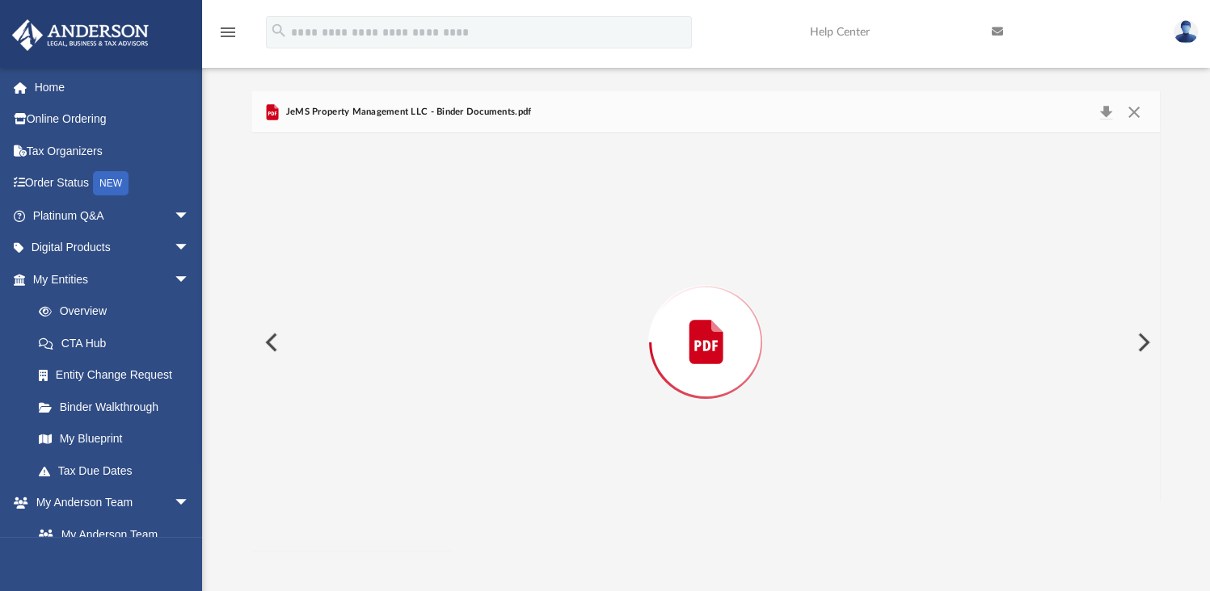
scroll to position [2182, 0]
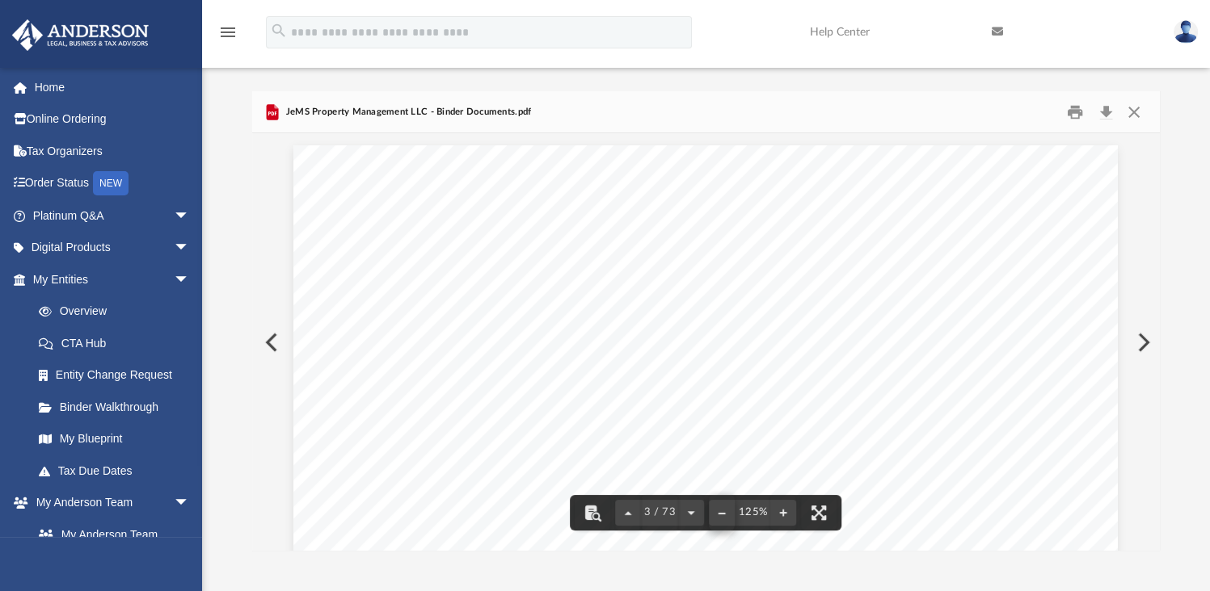
click at [725, 511] on button "File preview" at bounding box center [722, 513] width 26 height 36
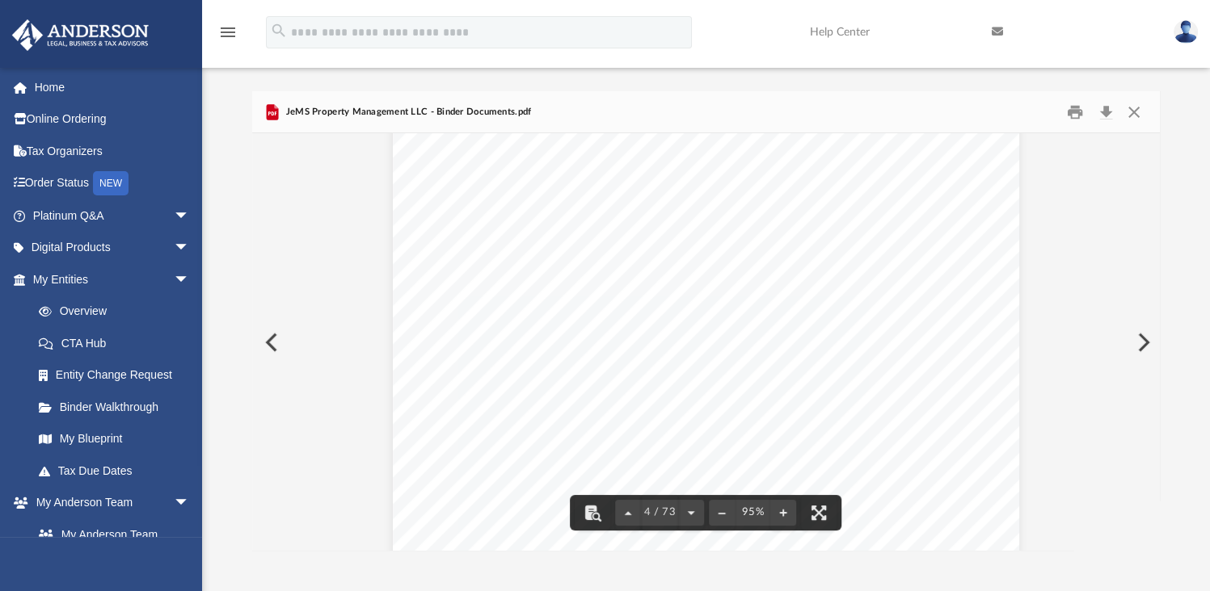
drag, startPoint x: 646, startPoint y: 370, endPoint x: 928, endPoint y: 374, distance: 281.2
click at [915, 374] on span "3225 McLeod Drive, Suite 100 Las Vegas, Nevada 89121" at bounding box center [782, 370] width 265 height 12
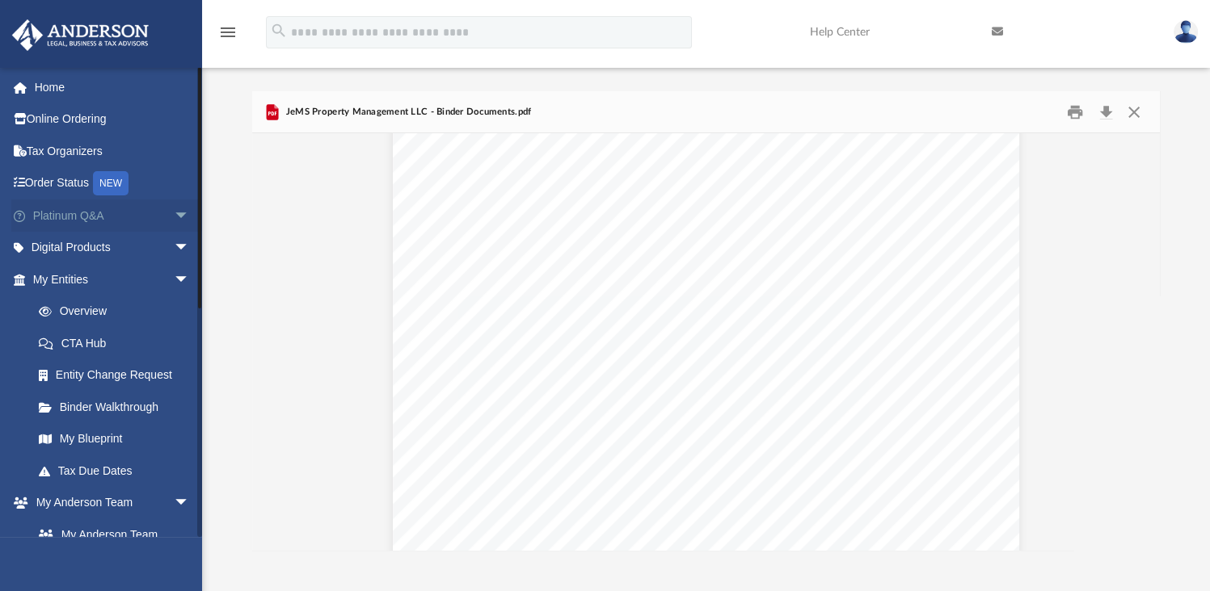
click at [174, 216] on span "arrow_drop_down" at bounding box center [190, 216] width 32 height 33
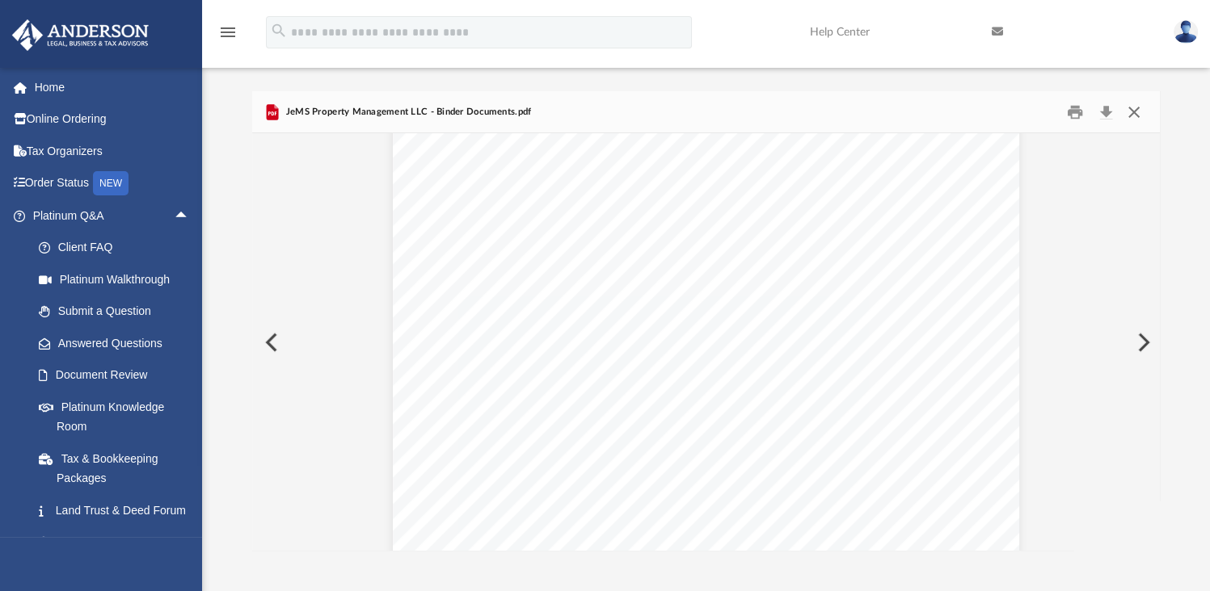
click at [1138, 111] on button "Close" at bounding box center [1133, 111] width 29 height 25
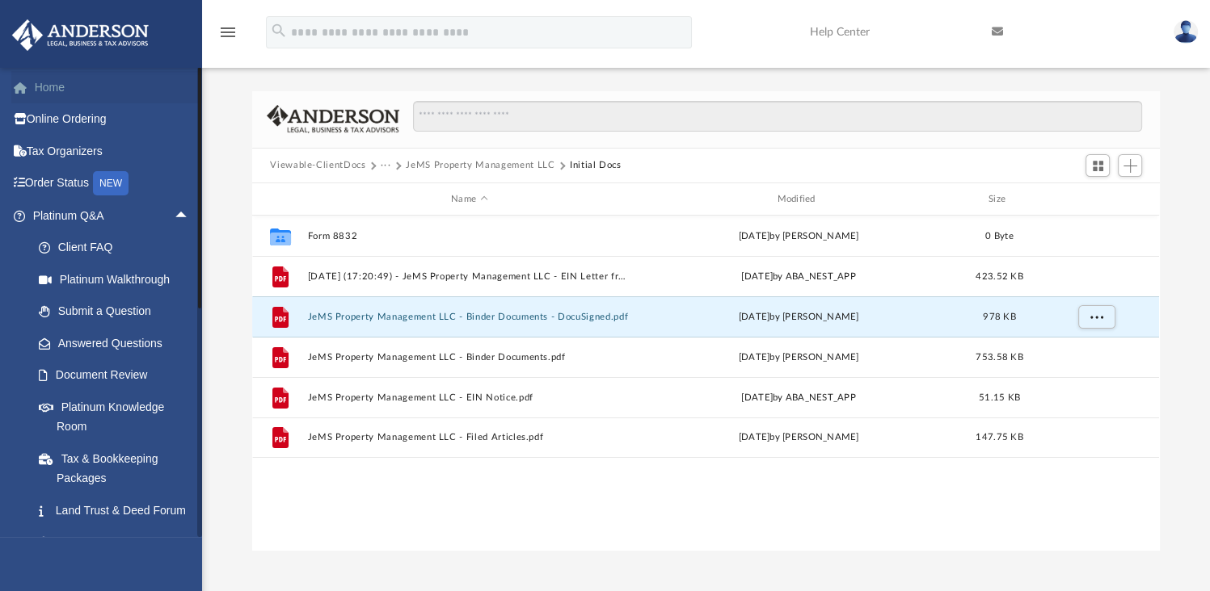
click at [43, 92] on link "Home" at bounding box center [112, 87] width 203 height 32
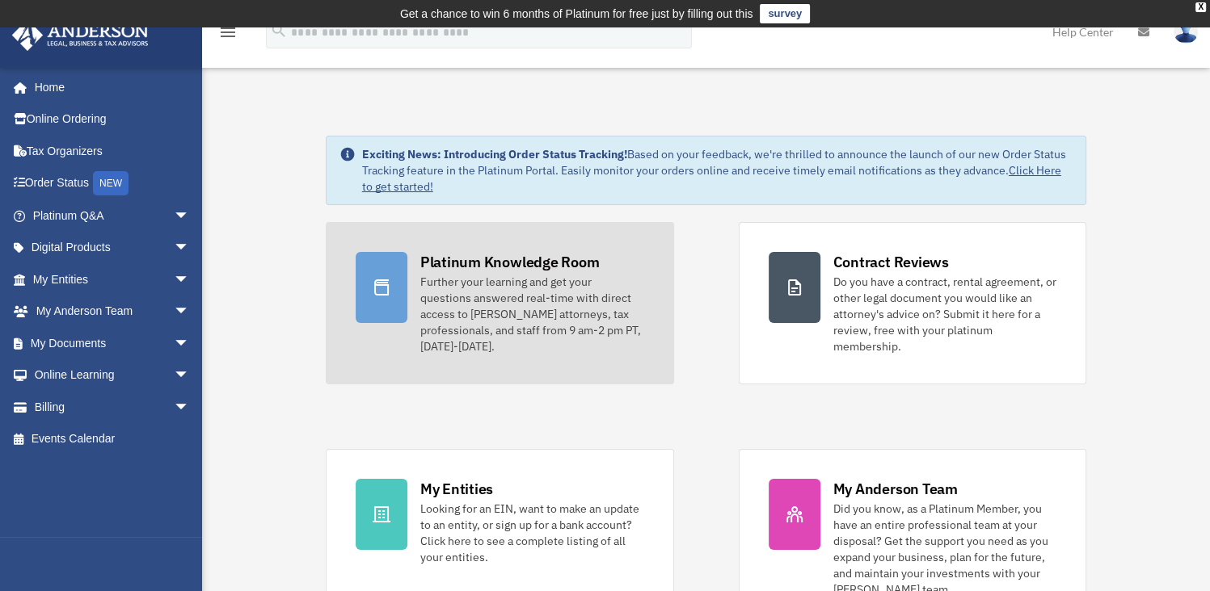
click at [449, 258] on div "Platinum Knowledge Room" at bounding box center [509, 262] width 179 height 20
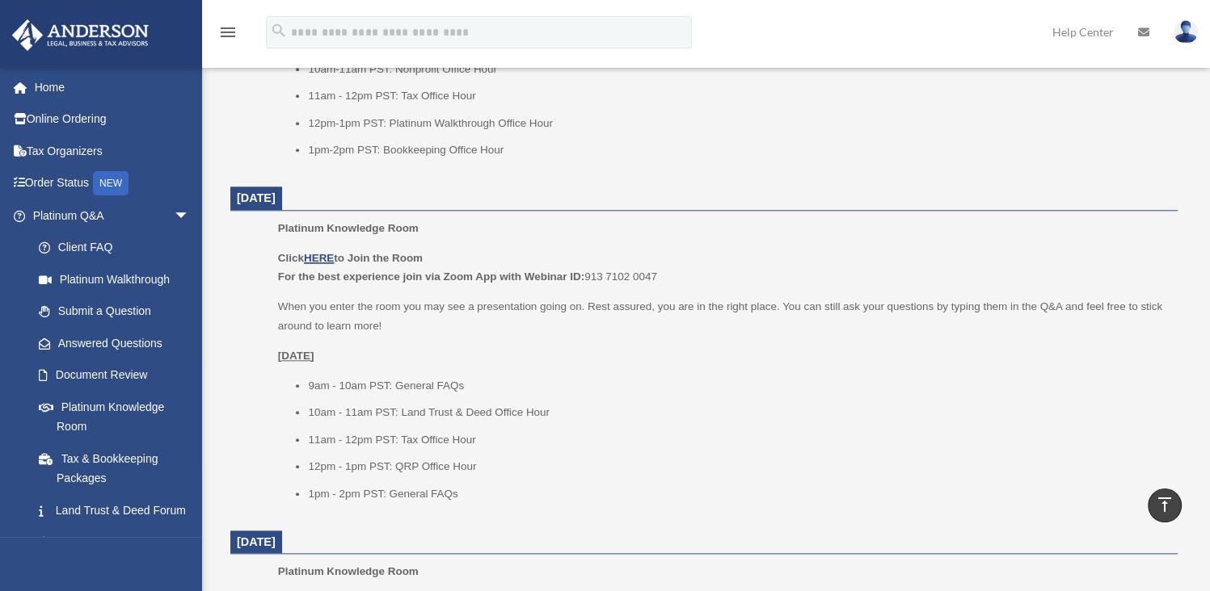
scroll to position [1604, 0]
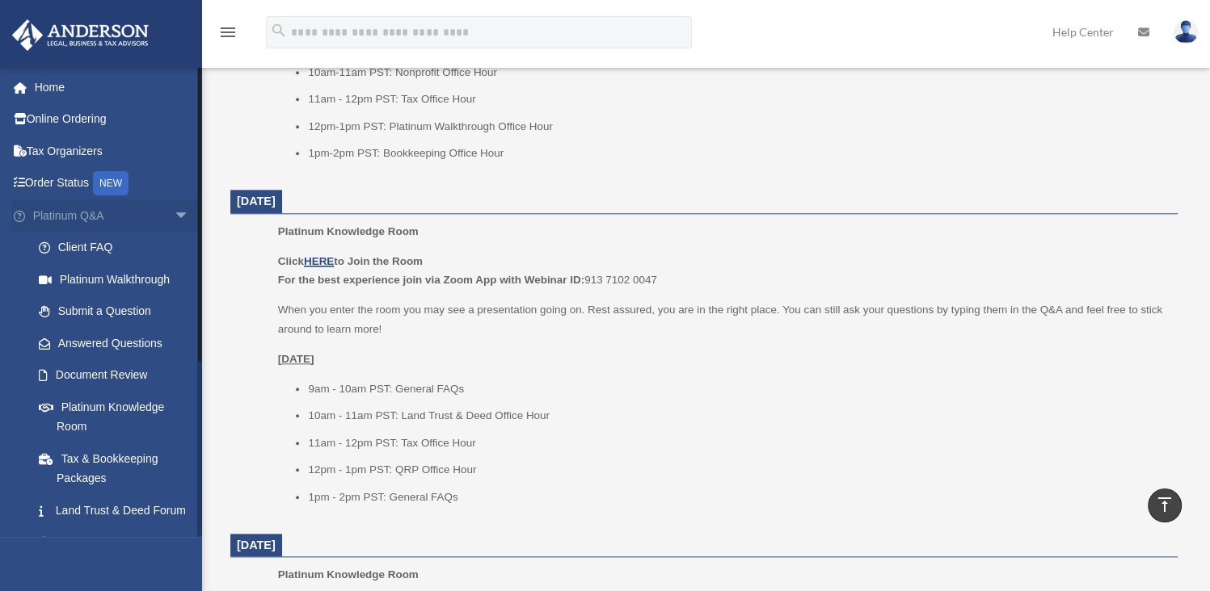
click at [175, 214] on span "arrow_drop_down" at bounding box center [190, 216] width 32 height 33
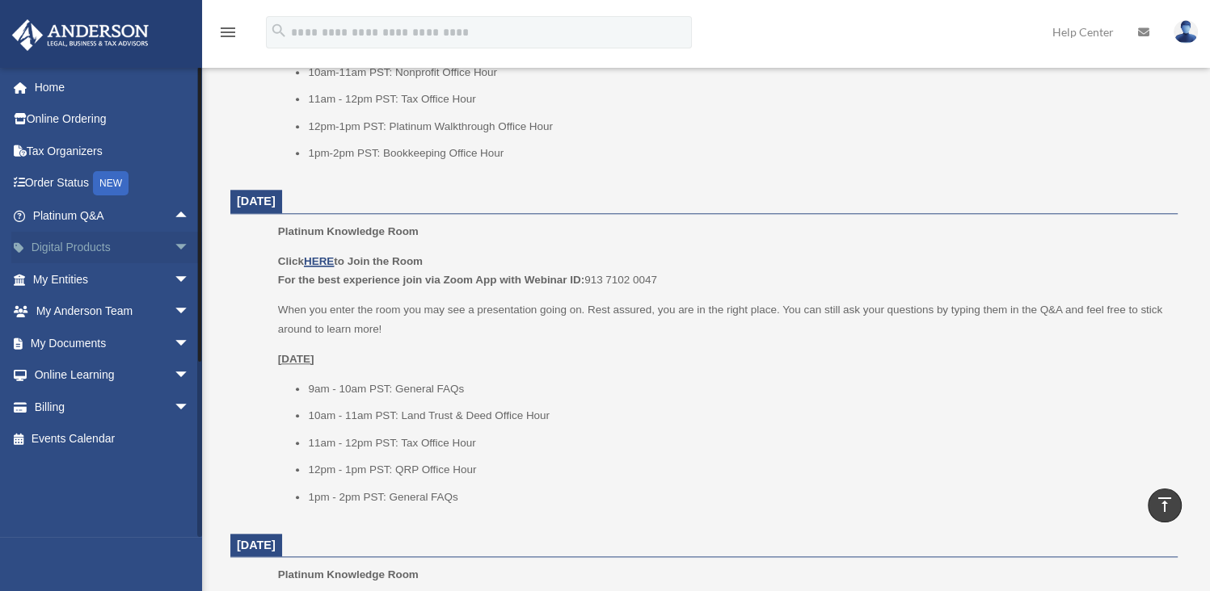
click at [174, 252] on span "arrow_drop_down" at bounding box center [190, 248] width 32 height 33
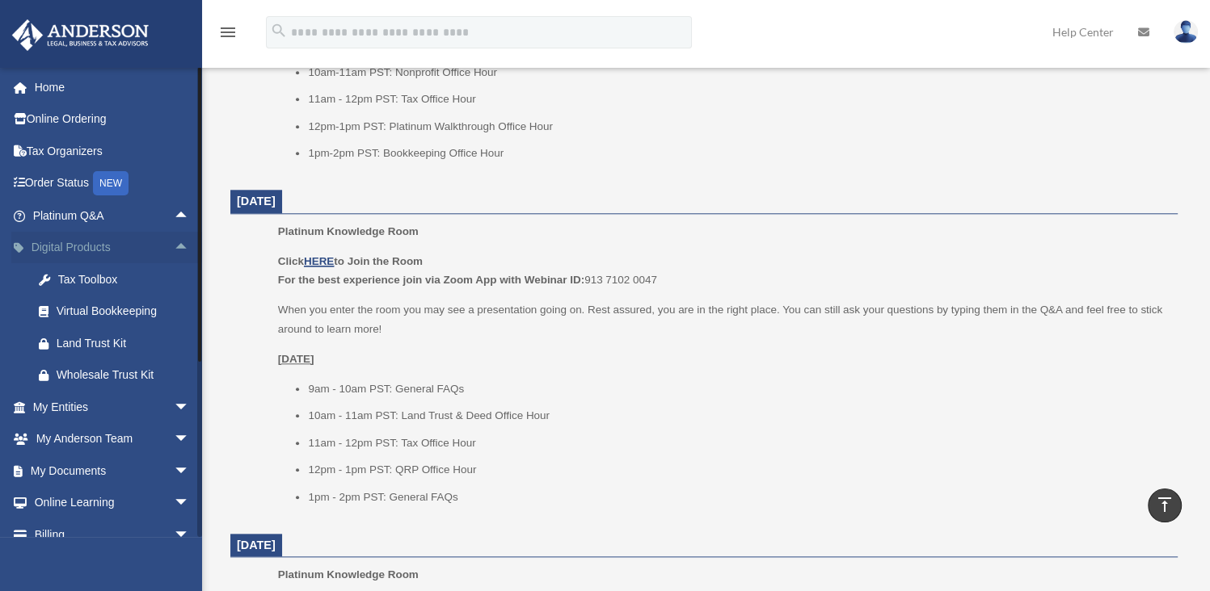
click at [174, 252] on span "arrow_drop_up" at bounding box center [190, 248] width 32 height 33
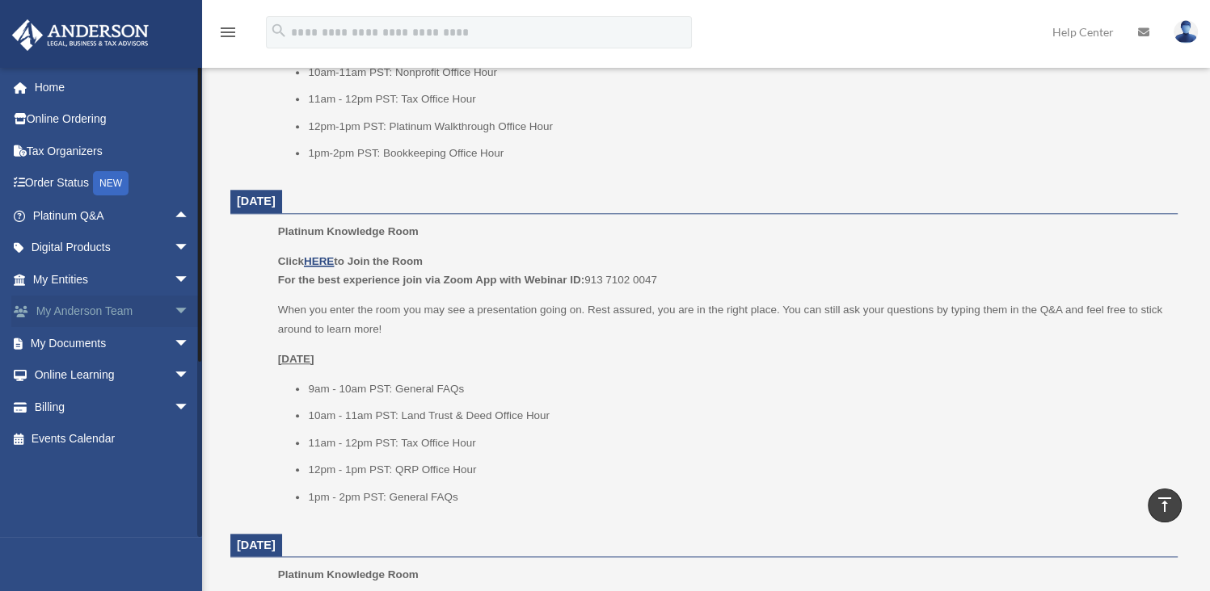
click at [174, 316] on span "arrow_drop_down" at bounding box center [190, 312] width 32 height 33
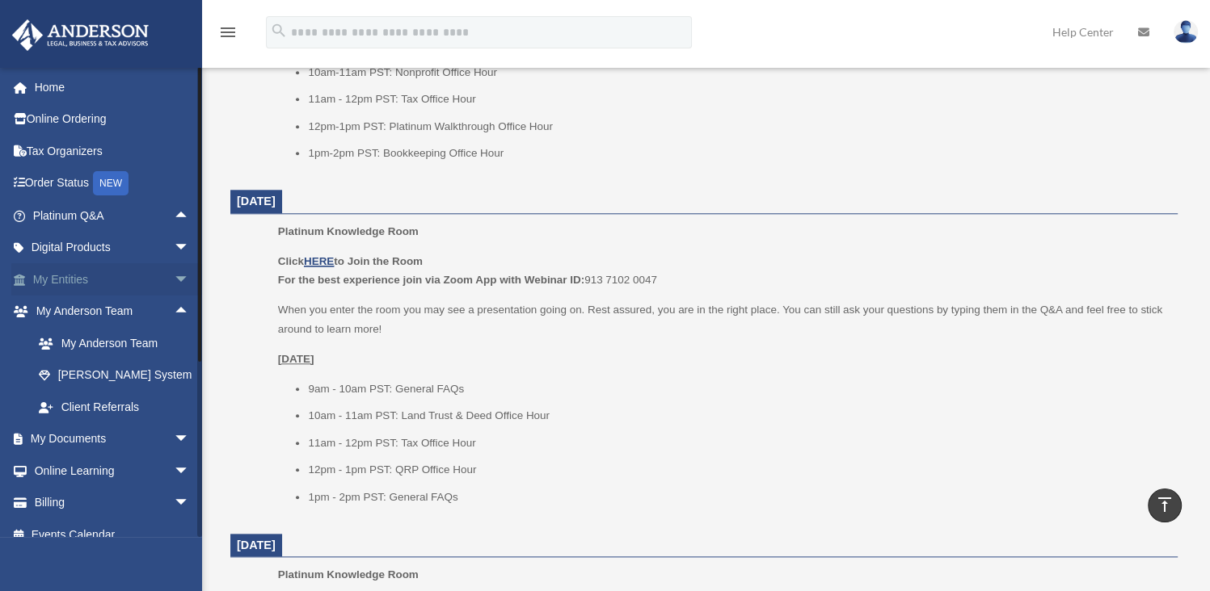
click at [174, 278] on span "arrow_drop_down" at bounding box center [190, 279] width 32 height 33
click at [174, 280] on span "arrow_drop_up" at bounding box center [190, 279] width 32 height 33
click at [222, 36] on icon "menu" at bounding box center [227, 32] width 19 height 19
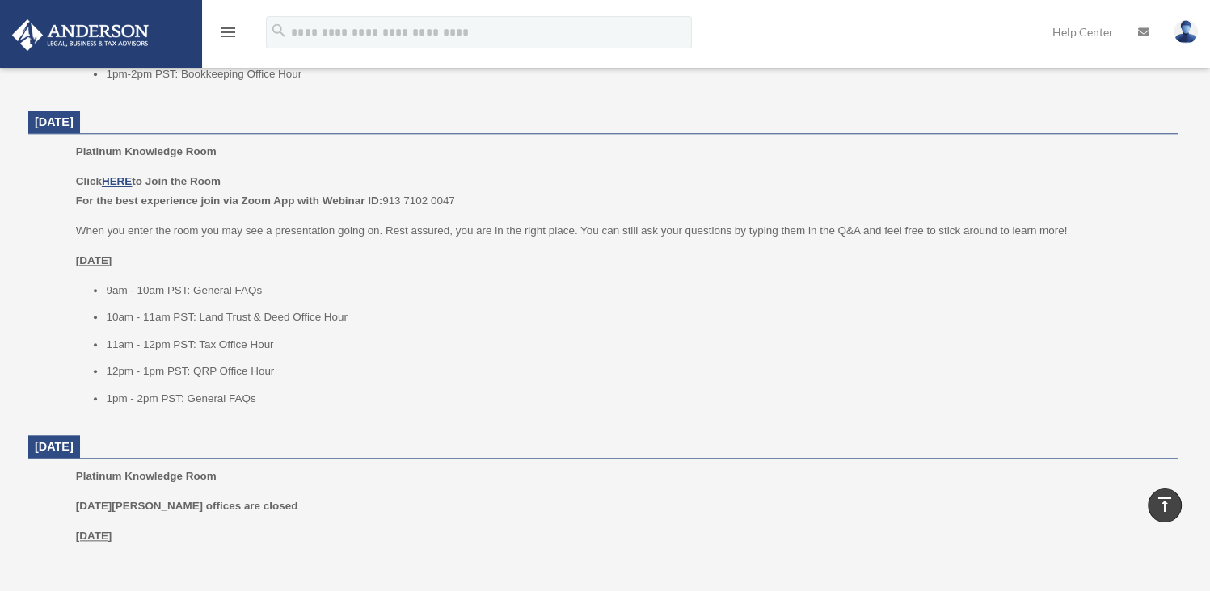
click at [222, 36] on icon "menu" at bounding box center [227, 32] width 19 height 19
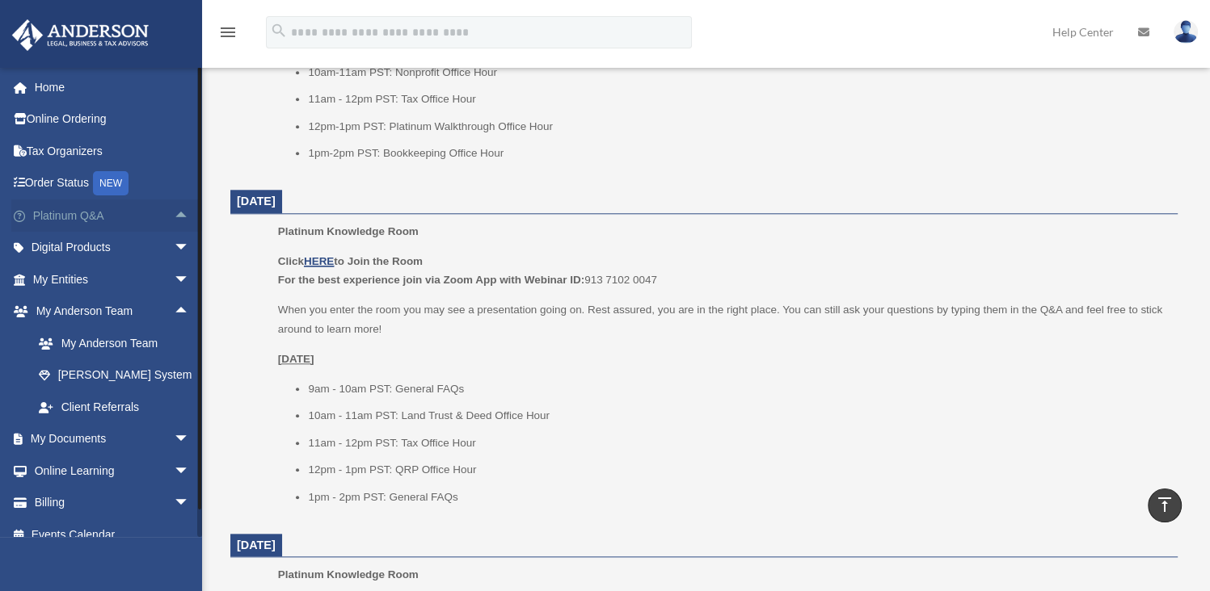
click at [48, 217] on link "Platinum Q&A arrow_drop_up" at bounding box center [112, 216] width 203 height 32
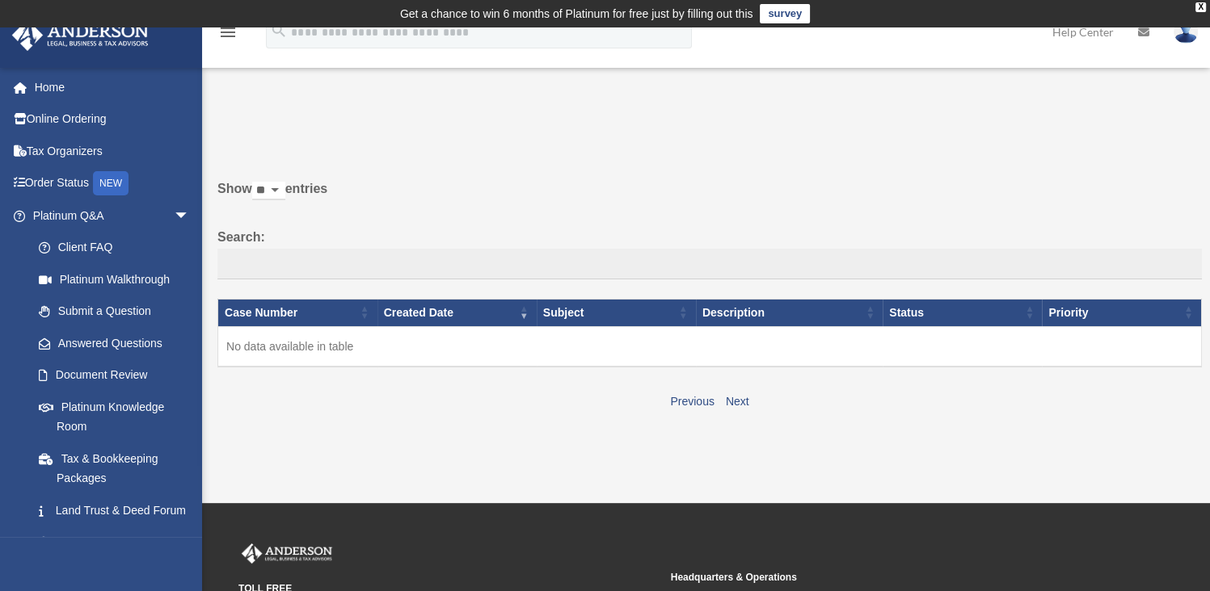
click at [200, 545] on div "[EMAIL_ADDRESS][DOMAIN_NAME] Sign Out [EMAIL_ADDRESS][DOMAIN_NAME] Home Online …" at bounding box center [101, 362] width 202 height 591
drag, startPoint x: 200, startPoint y: 545, endPoint x: 197, endPoint y: 554, distance: 9.5
click at [197, 554] on div "[EMAIL_ADDRESS][DOMAIN_NAME] Sign Out [EMAIL_ADDRESS][DOMAIN_NAME] Home Online …" at bounding box center [101, 362] width 202 height 591
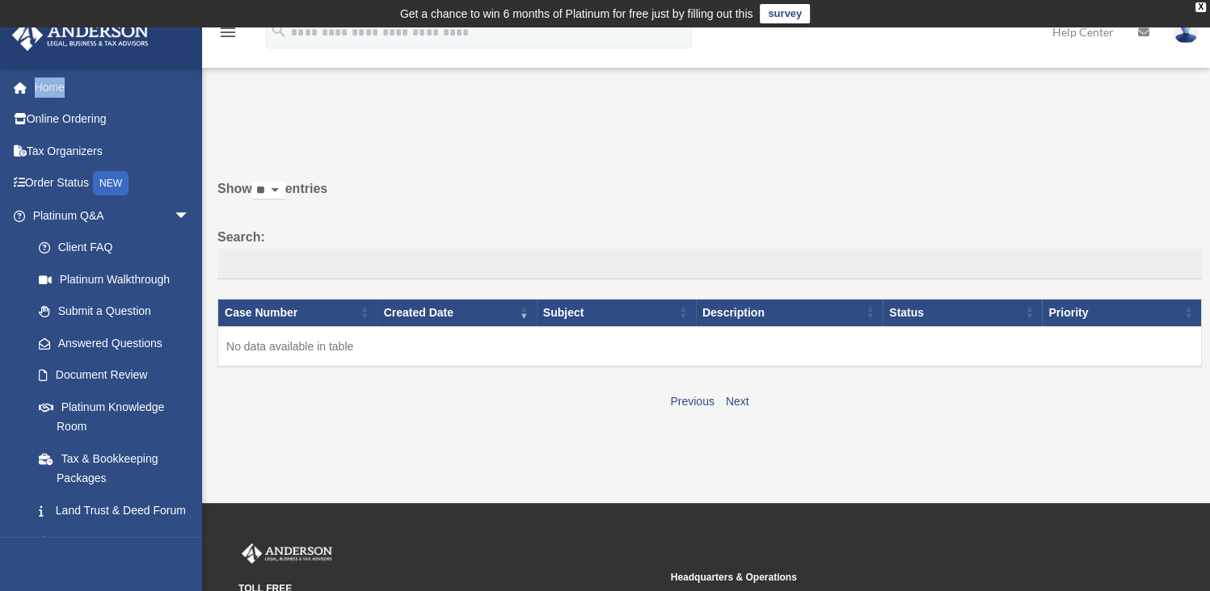
click at [197, 554] on div "[EMAIL_ADDRESS][DOMAIN_NAME] Sign Out [EMAIL_ADDRESS][DOMAIN_NAME] Home Online …" at bounding box center [101, 362] width 202 height 591
click at [1120, 211] on label "Show ** ** ** *** entries" at bounding box center [709, 197] width 984 height 39
click at [285, 200] on select "** ** ** ***" at bounding box center [268, 191] width 33 height 19
click at [57, 86] on link "Home" at bounding box center [112, 87] width 203 height 32
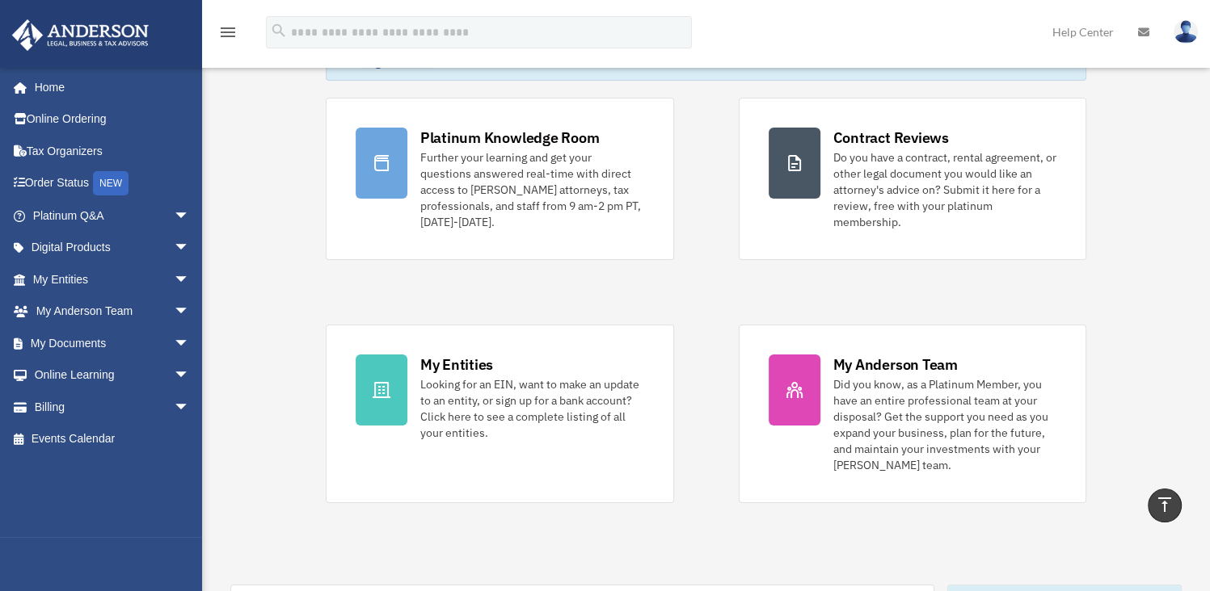
scroll to position [123, 0]
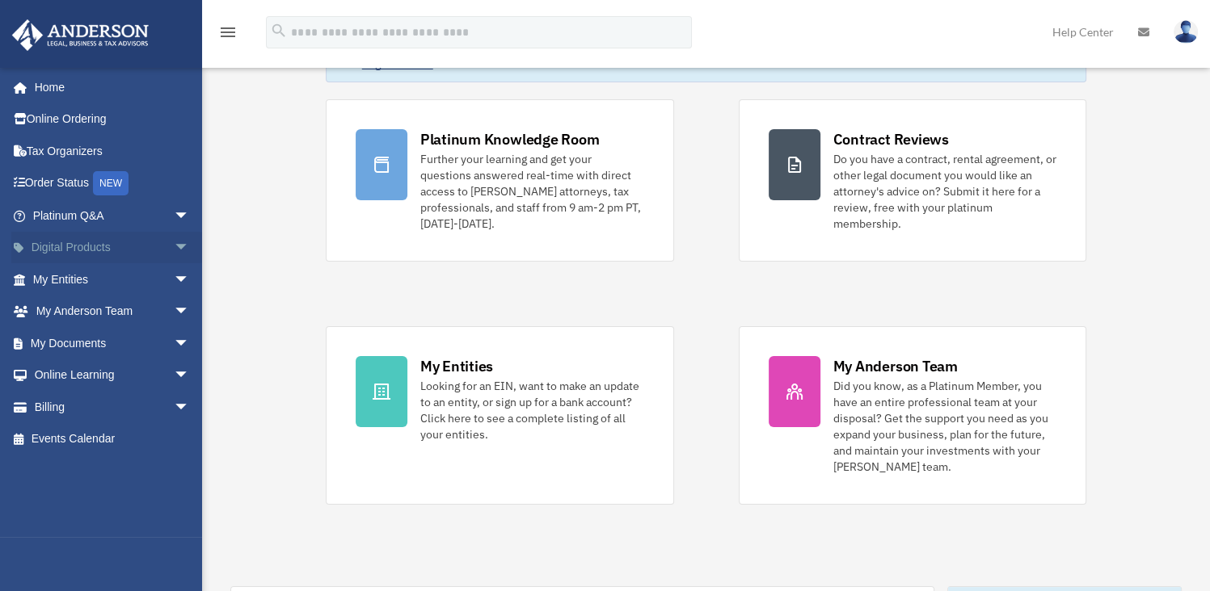
click at [174, 244] on span "arrow_drop_down" at bounding box center [190, 248] width 32 height 33
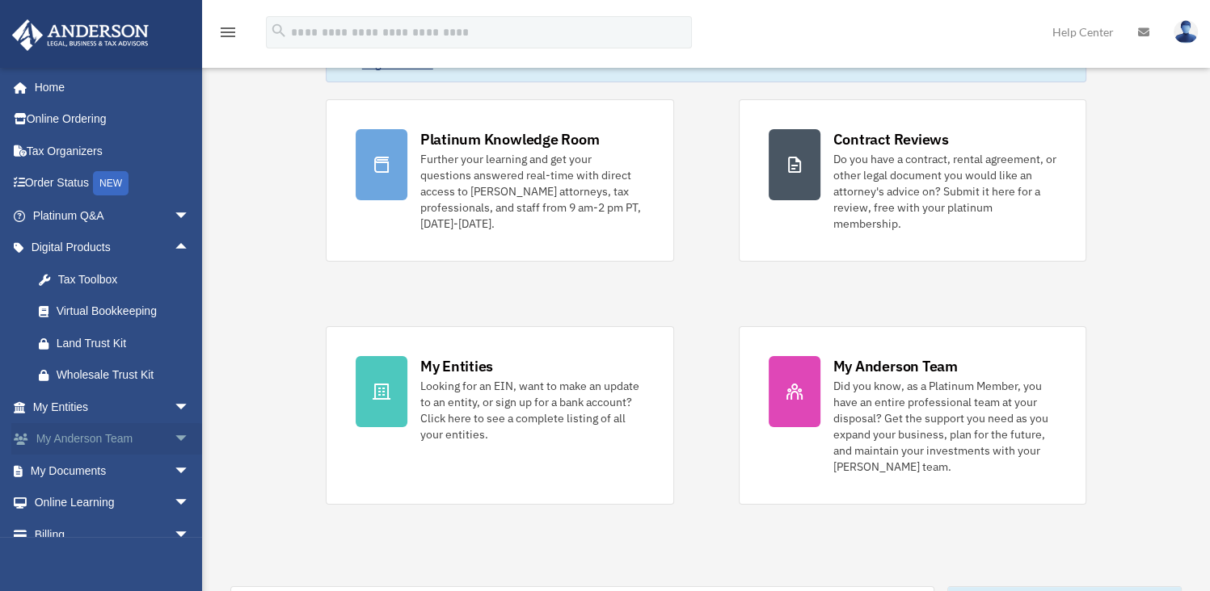
click at [75, 439] on link "My Anderson Team arrow_drop_down" at bounding box center [112, 439] width 203 height 32
click at [174, 436] on span "arrow_drop_down" at bounding box center [190, 439] width 32 height 33
